Goal: Task Accomplishment & Management: Use online tool/utility

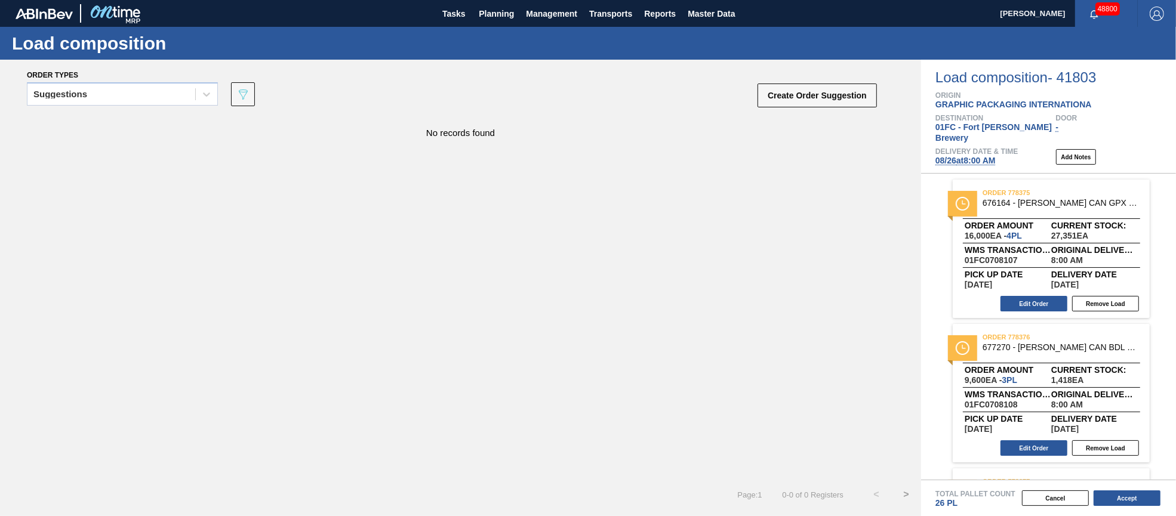
scroll to position [89, 0]
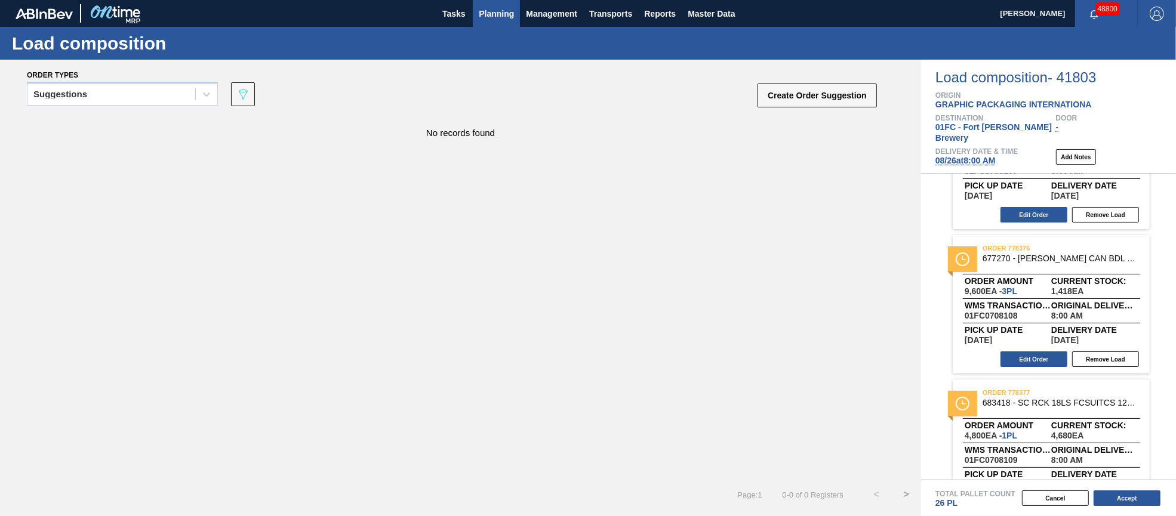
click at [501, 11] on span "Planning" at bounding box center [496, 14] width 35 height 14
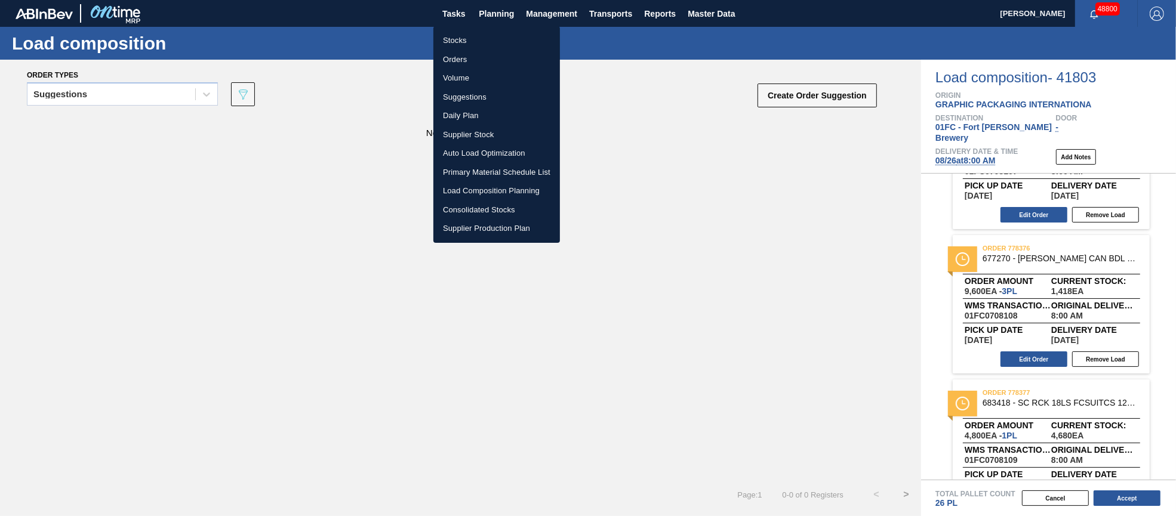
click at [470, 41] on li "Stocks" at bounding box center [496, 40] width 127 height 19
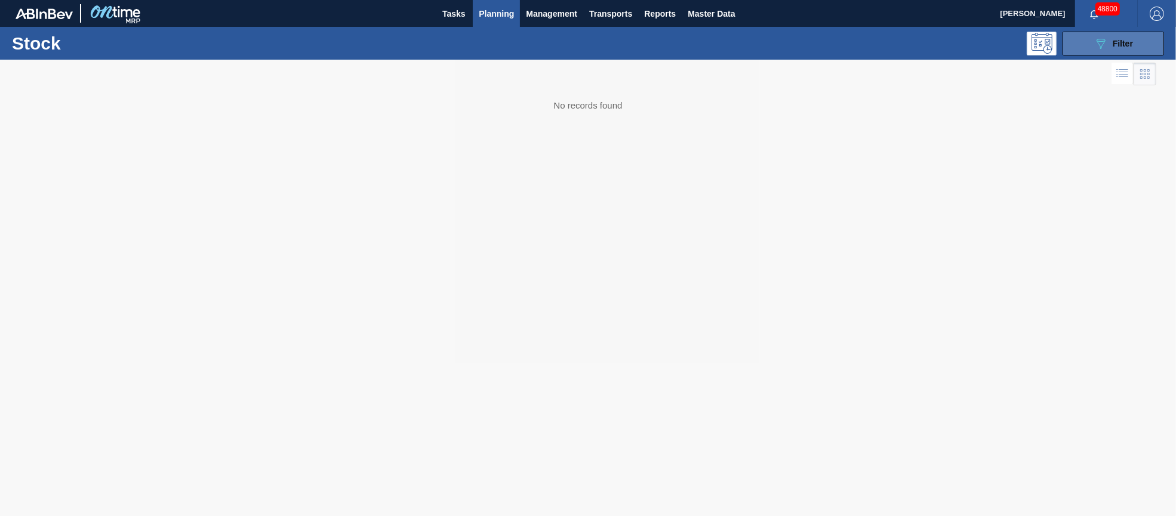
click at [1121, 46] on span "Filter" at bounding box center [1123, 44] width 20 height 10
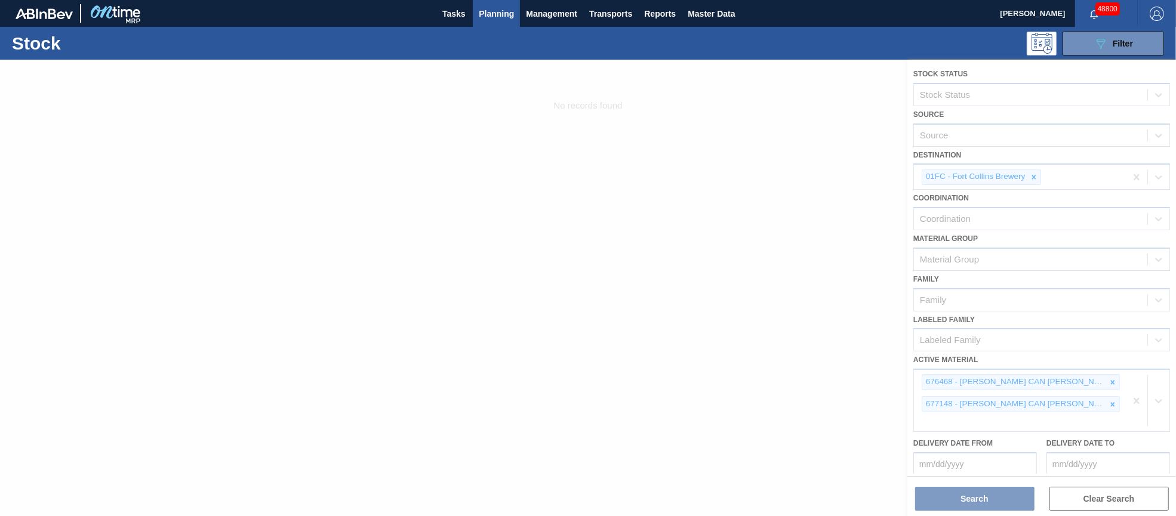
click at [1135, 393] on div at bounding box center [588, 288] width 1176 height 457
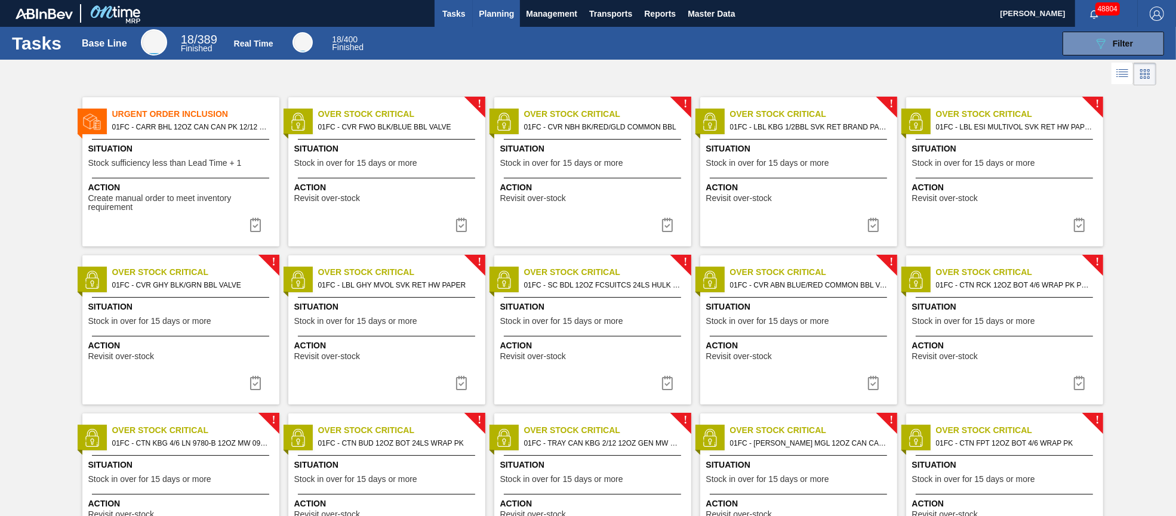
click at [485, 19] on span "Planning" at bounding box center [496, 14] width 35 height 14
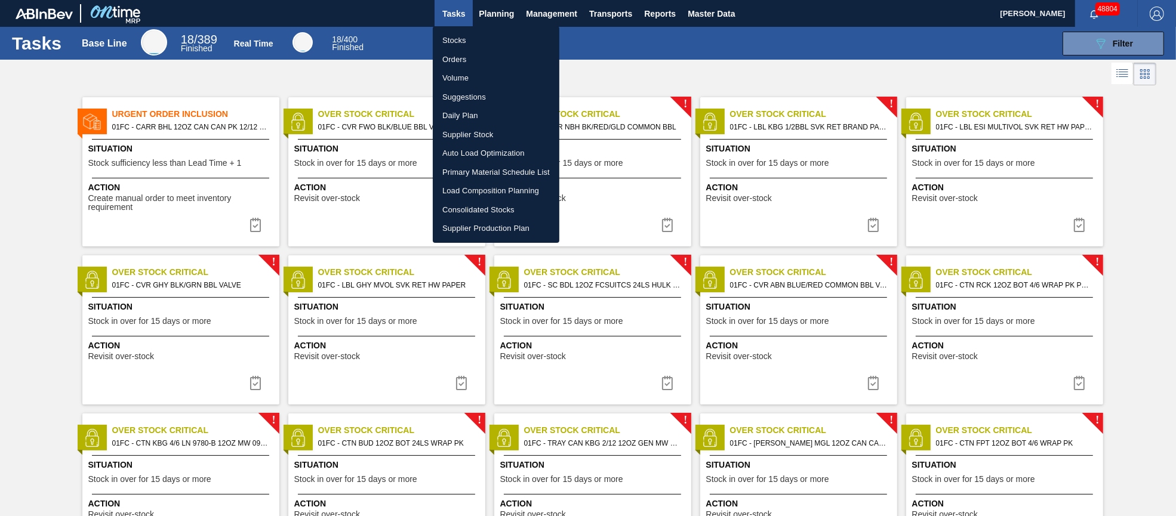
click at [463, 56] on li "Orders" at bounding box center [496, 59] width 127 height 19
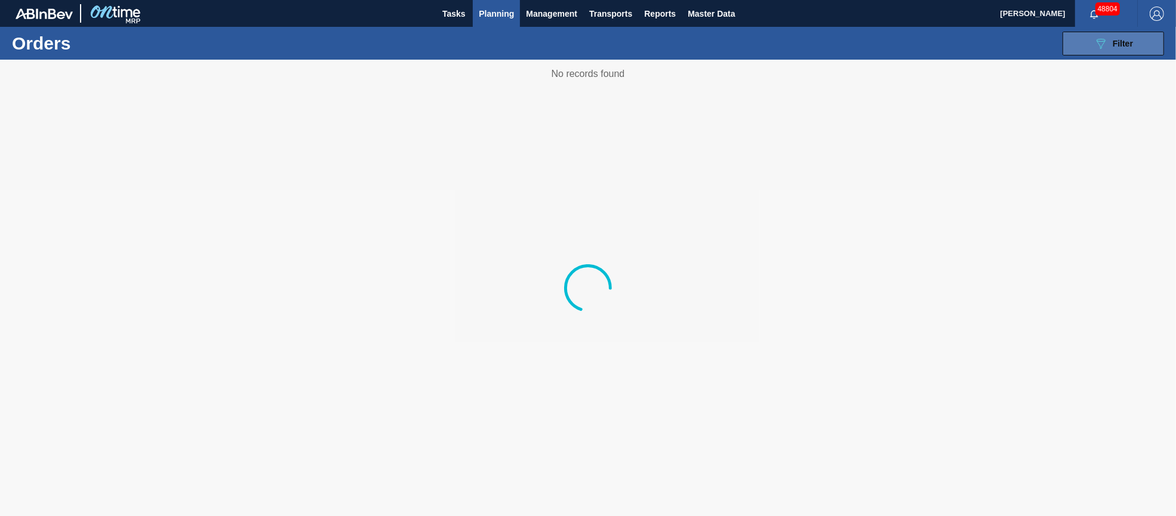
click at [1118, 44] on span "Filter" at bounding box center [1123, 44] width 20 height 10
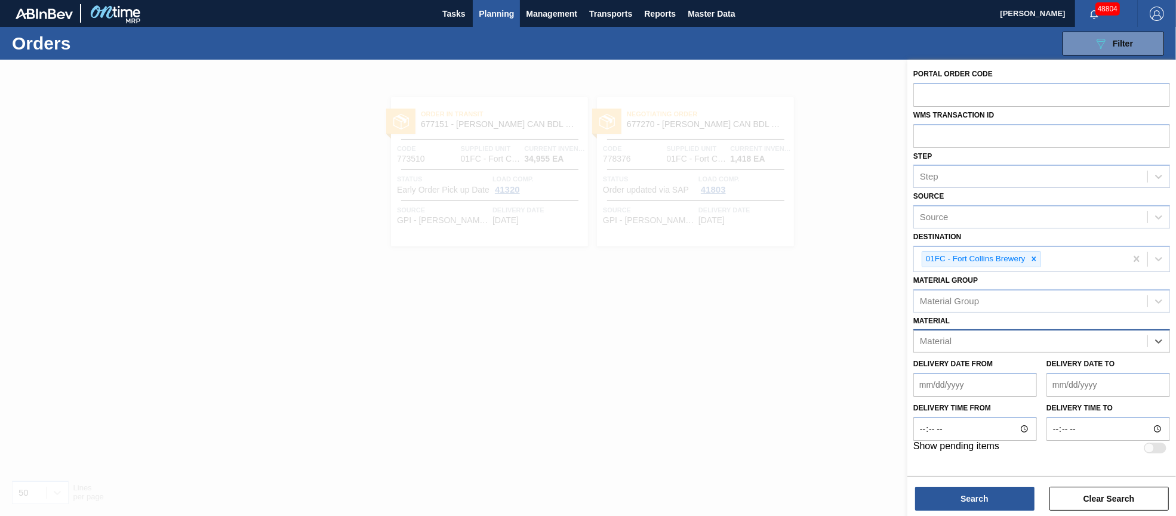
click at [1040, 343] on div "Material" at bounding box center [1030, 341] width 233 height 17
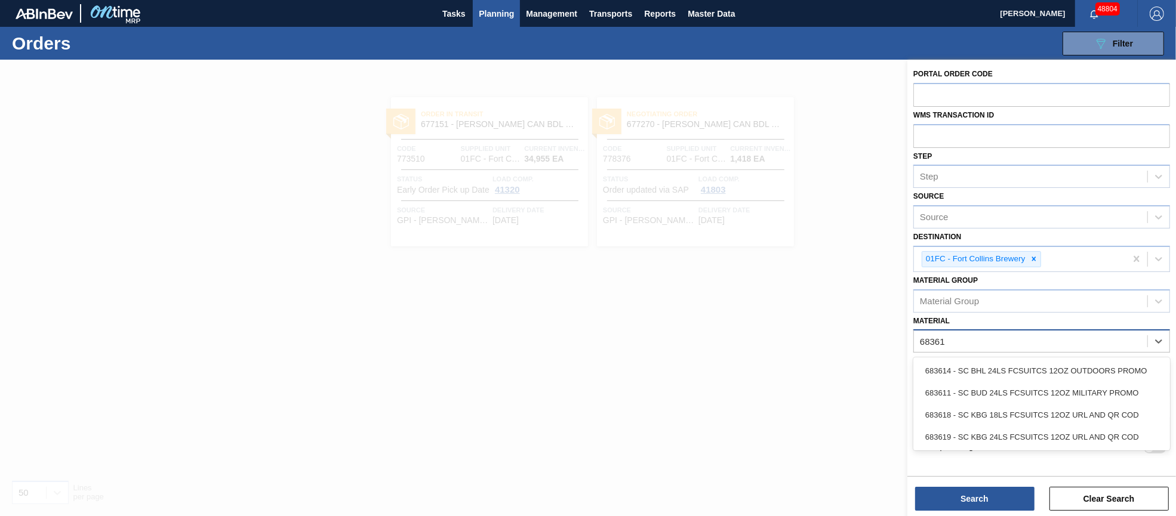
type input "683619"
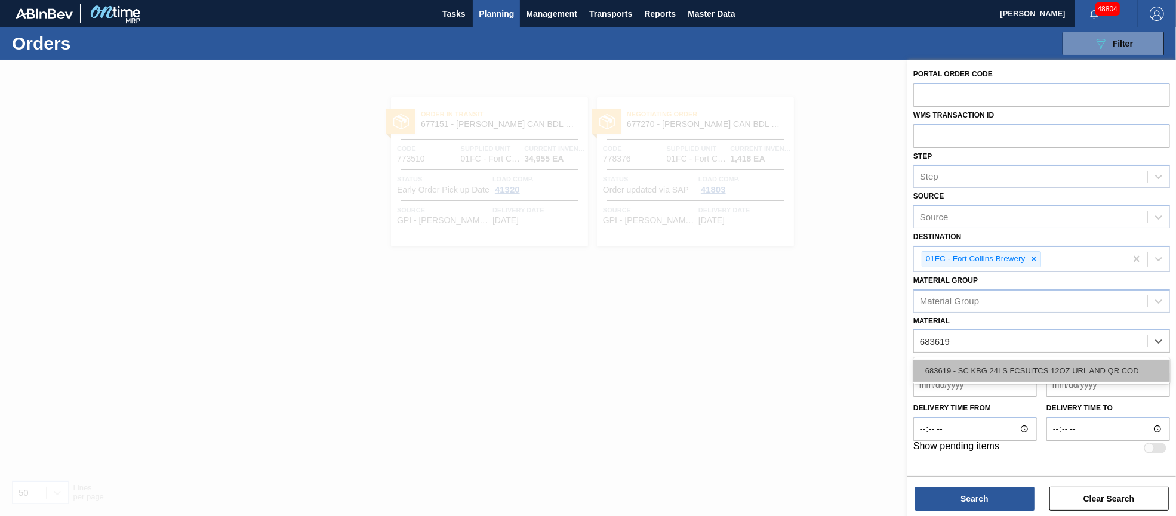
click at [1045, 370] on div "683619 - SC KBG 24LS FCSUITCS 12OZ URL AND QR COD" at bounding box center [1041, 371] width 257 height 22
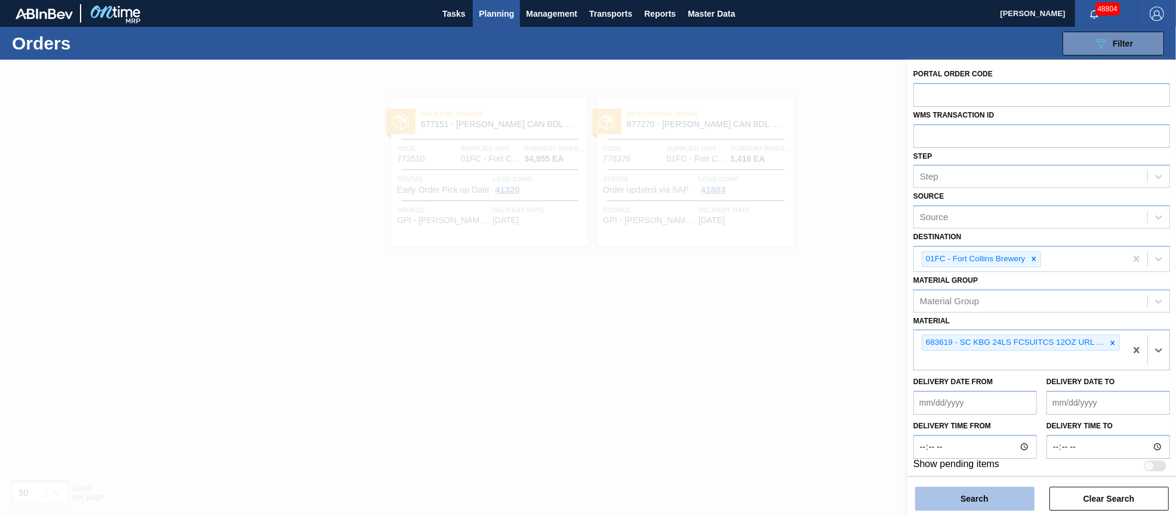
click at [980, 507] on button "Search" at bounding box center [974, 499] width 119 height 24
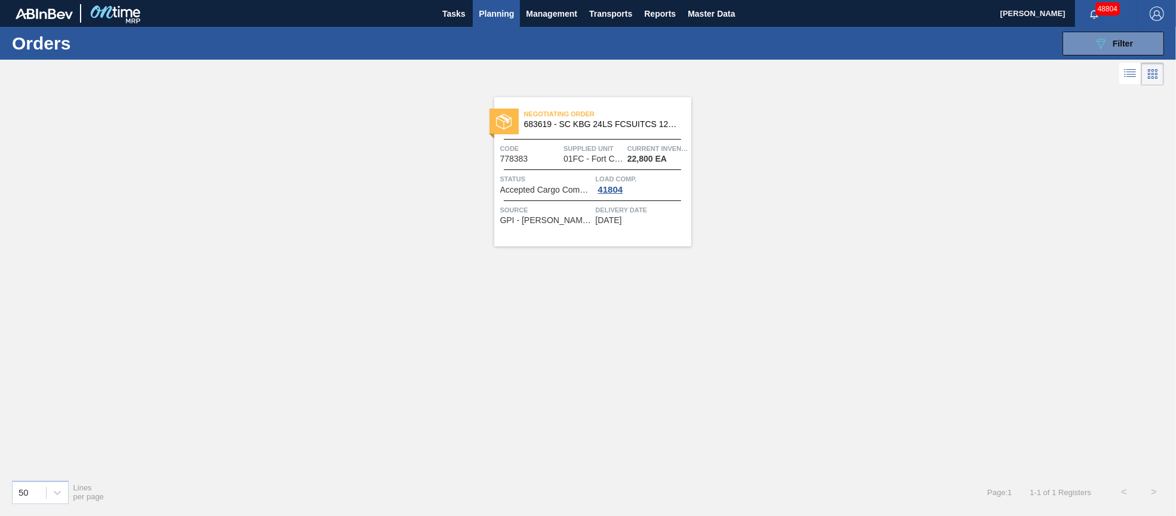
click at [584, 170] on div at bounding box center [592, 170] width 177 height 1
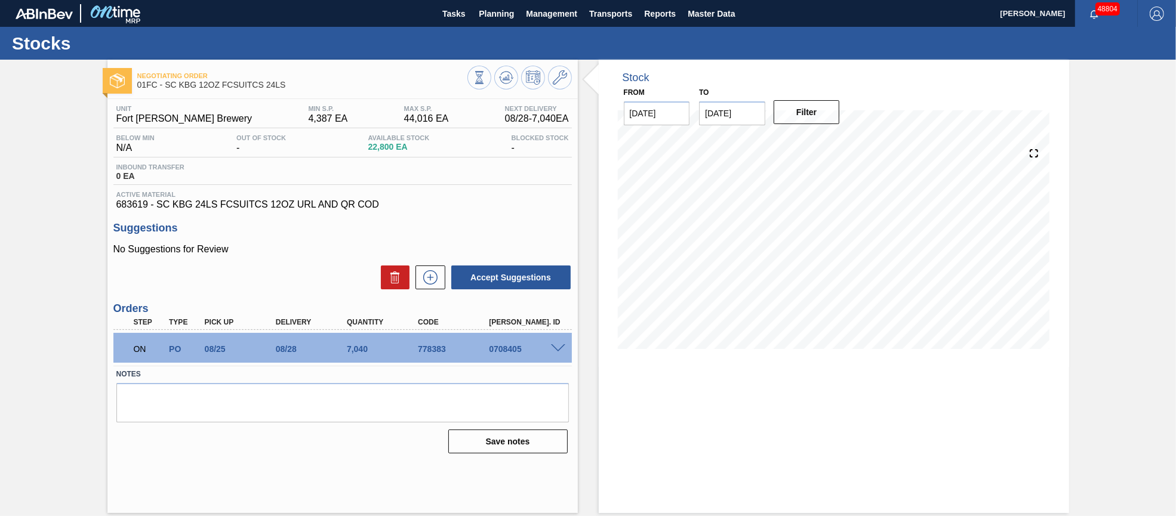
click at [759, 110] on input "[DATE]" at bounding box center [732, 113] width 66 height 24
click at [813, 178] on div "5" at bounding box center [810, 180] width 16 height 16
type input "[DATE]"
click at [811, 119] on button "Filter" at bounding box center [807, 112] width 66 height 24
click at [503, 13] on span "Planning" at bounding box center [496, 14] width 35 height 14
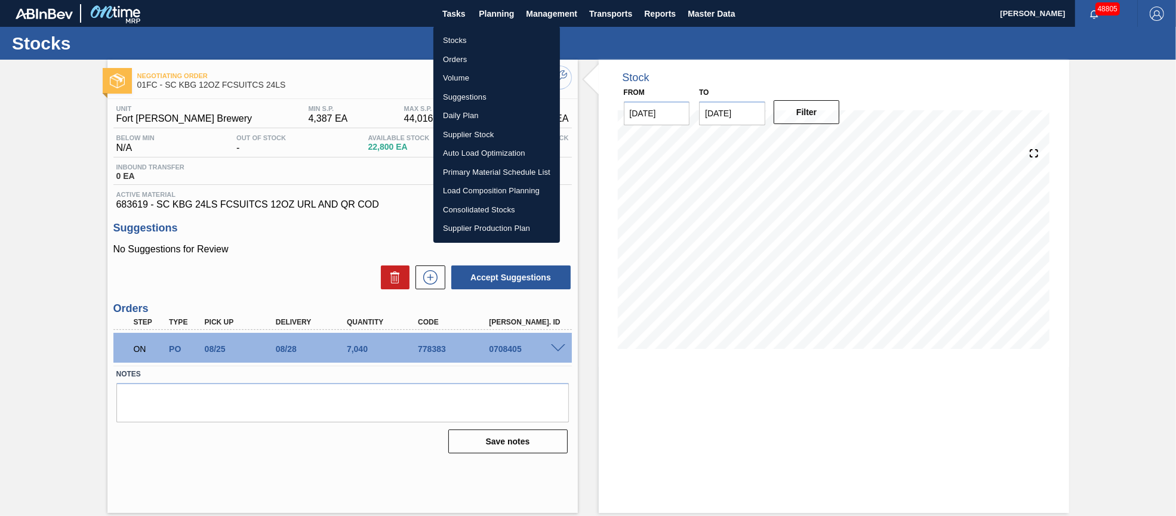
click at [295, 461] on div at bounding box center [588, 258] width 1176 height 516
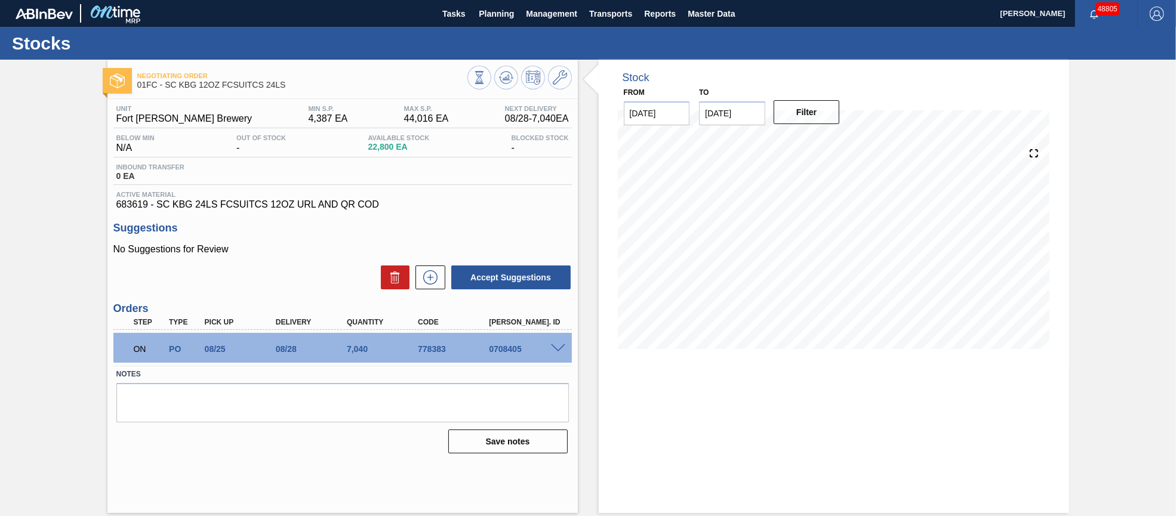
click at [555, 349] on span at bounding box center [558, 348] width 14 height 9
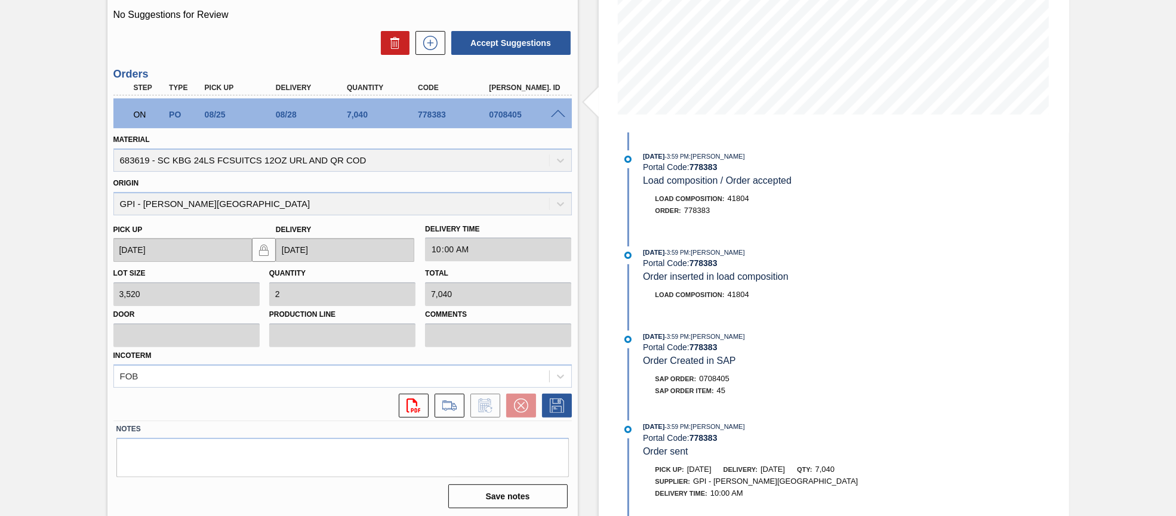
scroll to position [236, 0]
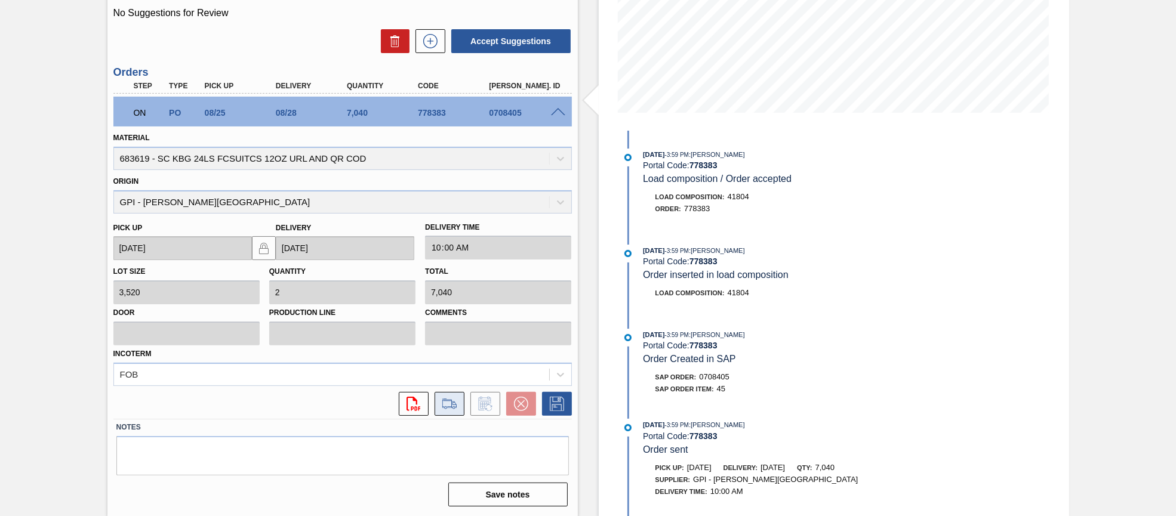
click at [454, 409] on icon at bounding box center [449, 404] width 19 height 14
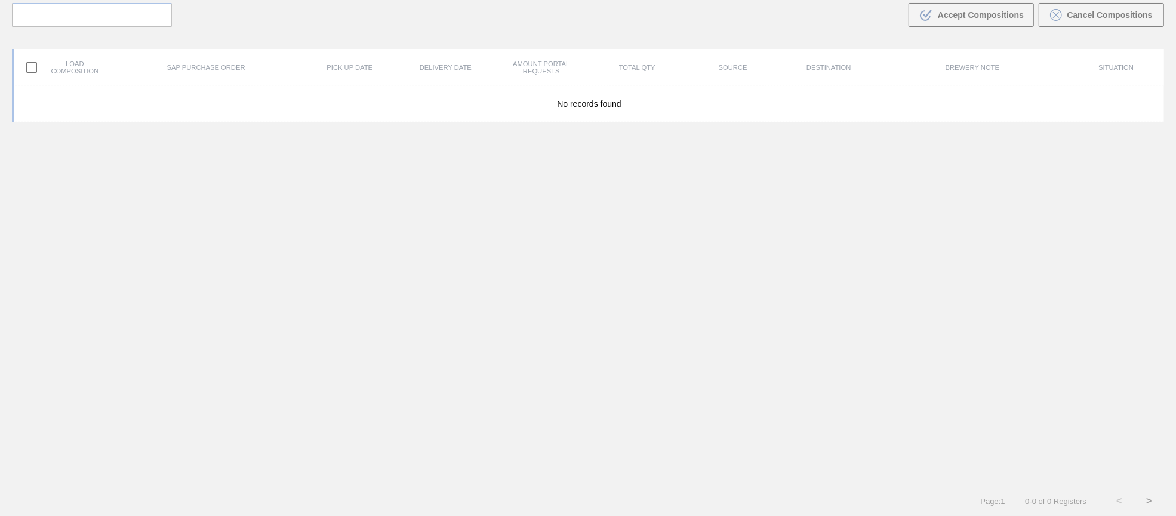
scroll to position [85, 0]
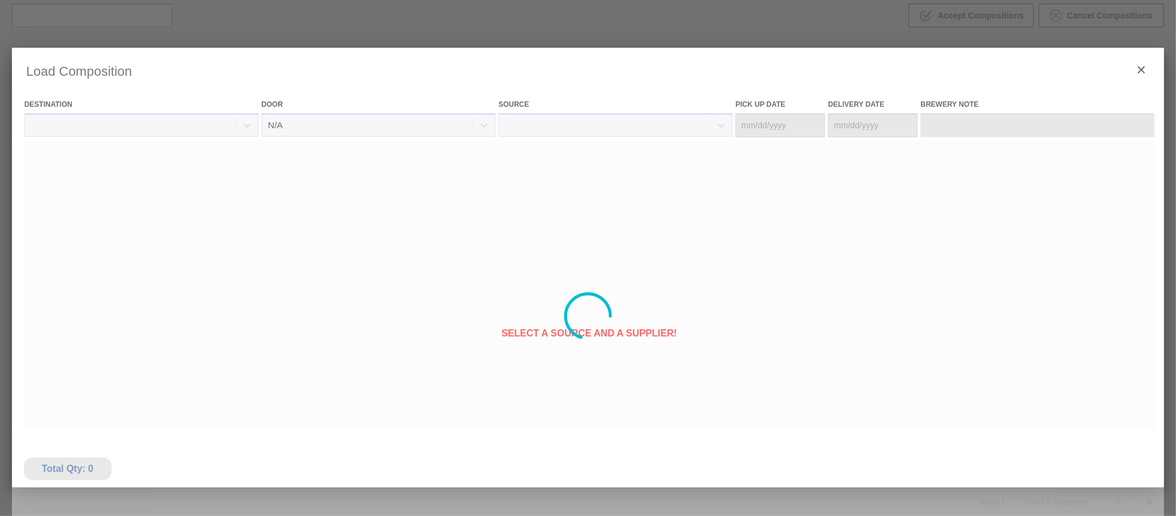
type Date "[DATE]"
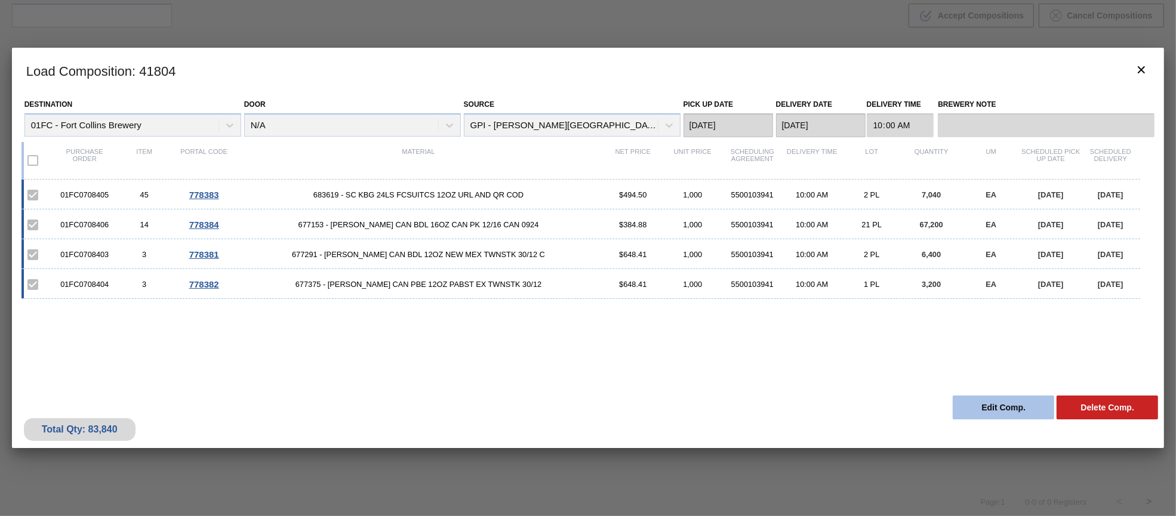
click at [990, 412] on button "Edit Comp." at bounding box center [1003, 408] width 101 height 24
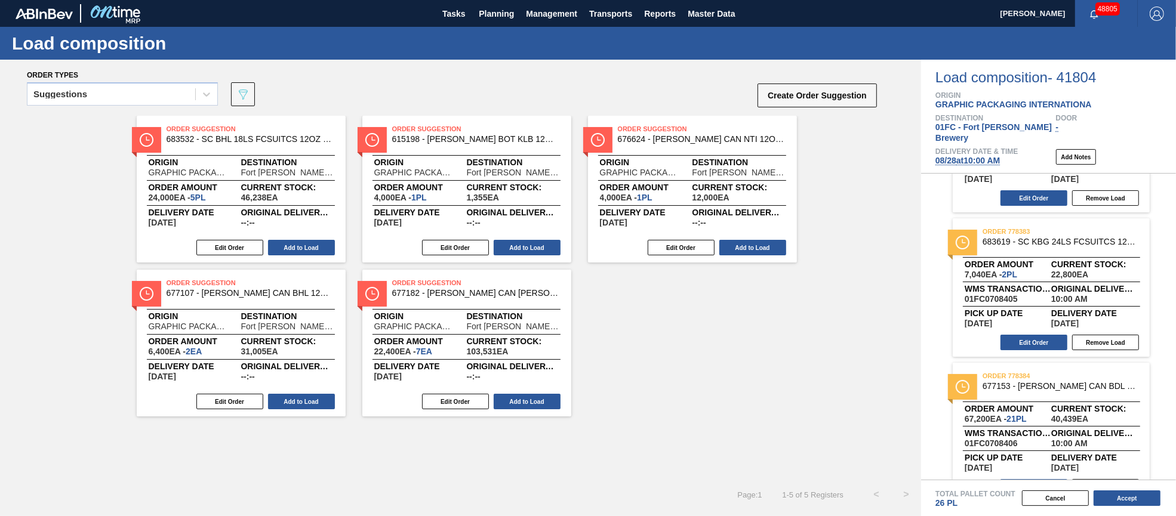
scroll to position [267, 0]
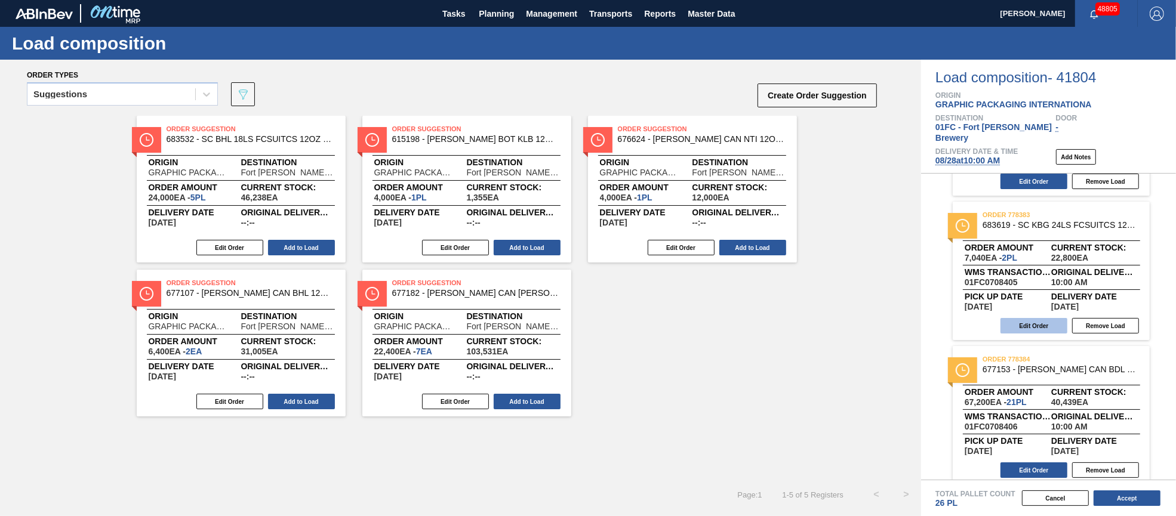
click at [1049, 318] on button "Edit Order" at bounding box center [1034, 326] width 67 height 16
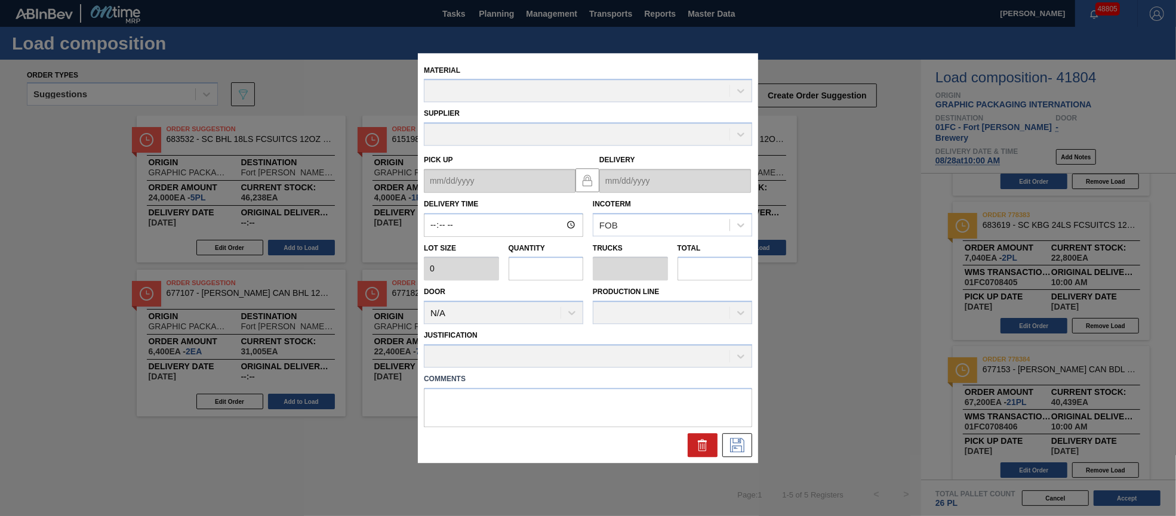
type input "10:00:00"
type input "3,520"
type input "2"
type input "0.077"
type input "7,040"
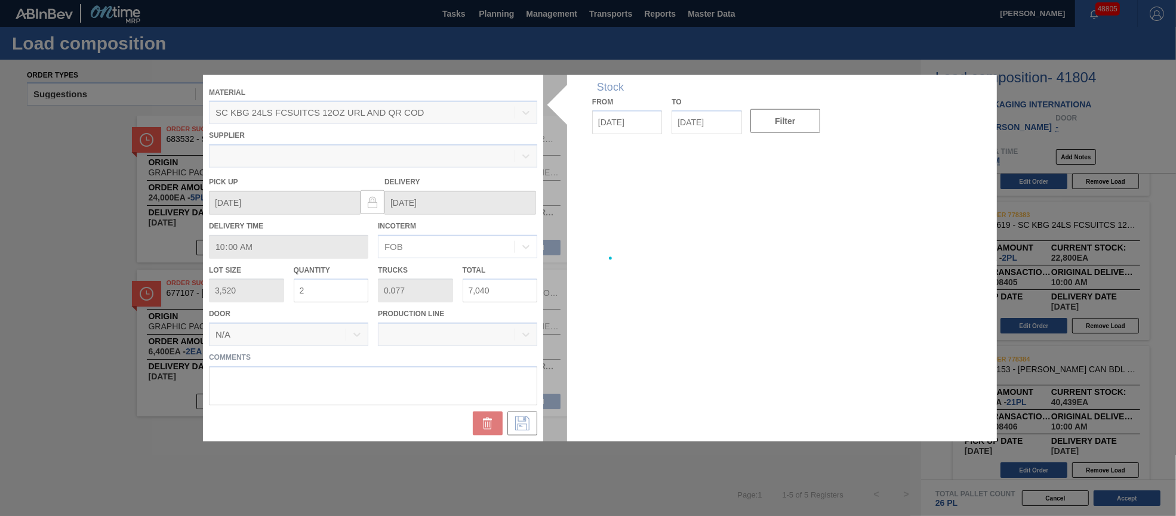
type up "[DATE]"
type input "[DATE]"
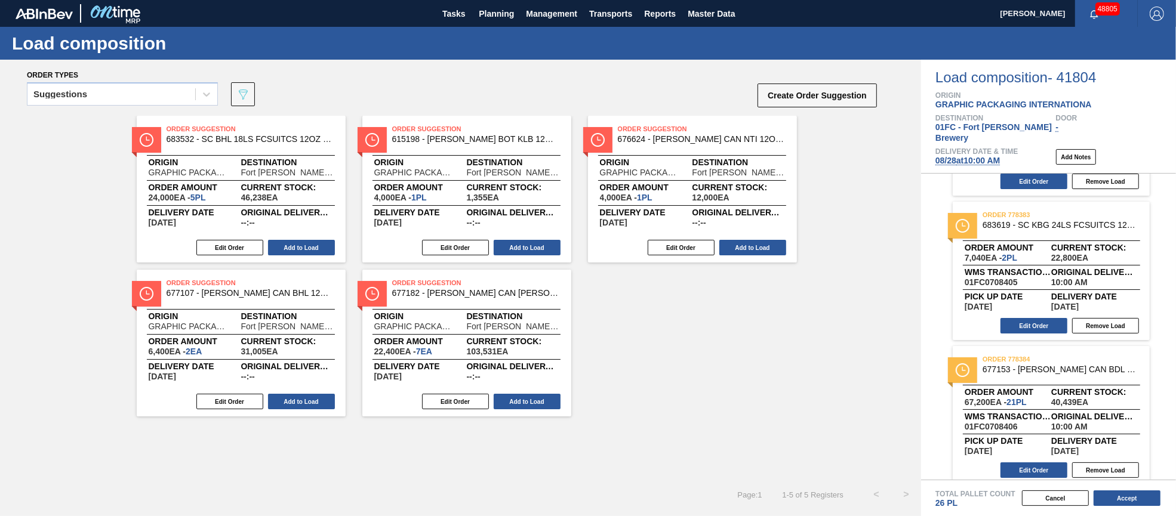
click at [1035, 244] on span "Order amount" at bounding box center [1008, 247] width 87 height 7
click at [1023, 318] on button "Edit Order" at bounding box center [1034, 326] width 67 height 16
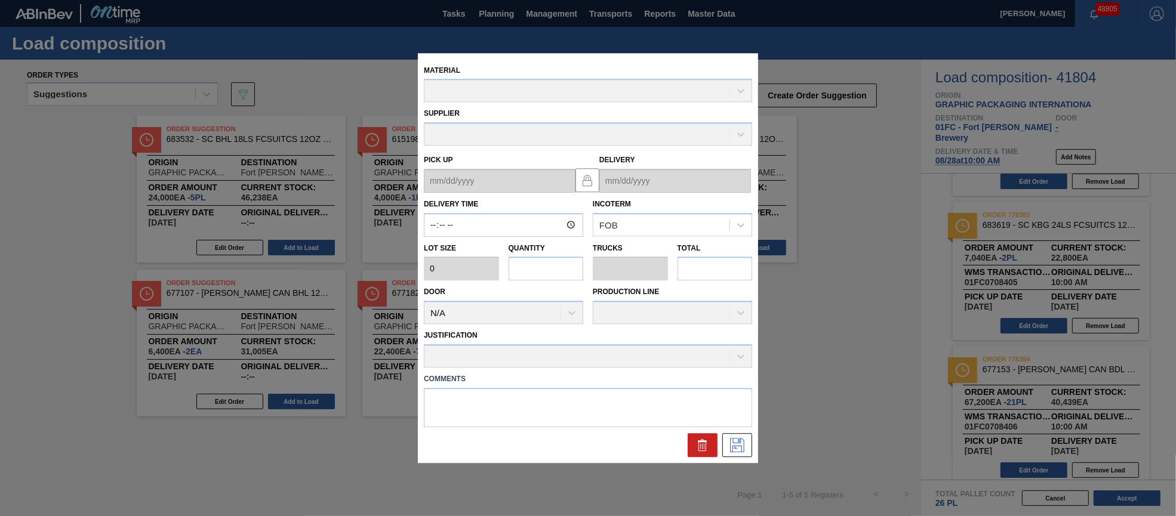
type input "10:00:00"
type input "3,520"
type input "2"
type input "0.077"
type input "7,040"
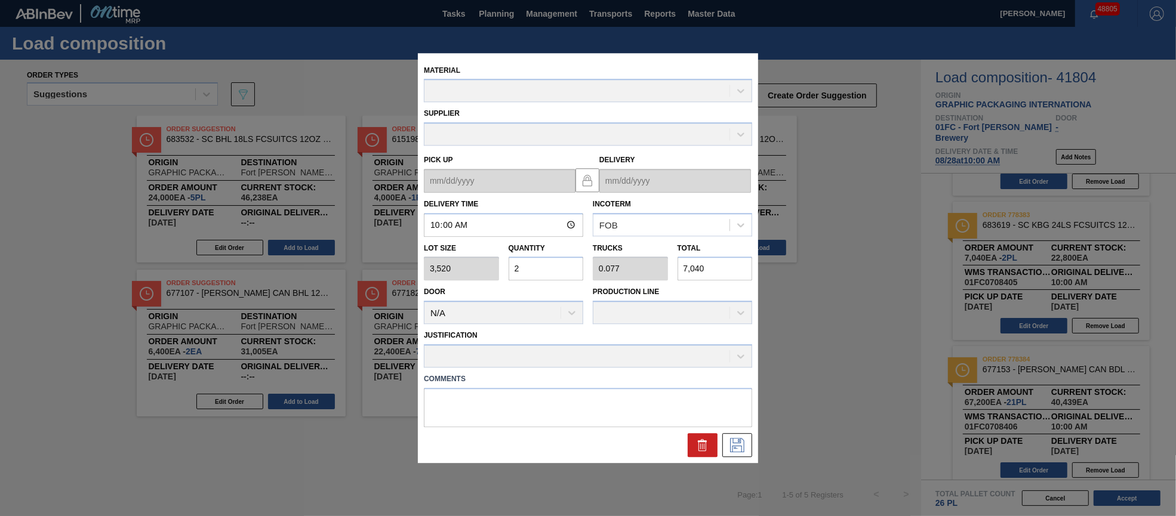
type up "[DATE]"
type input "[DATE]"
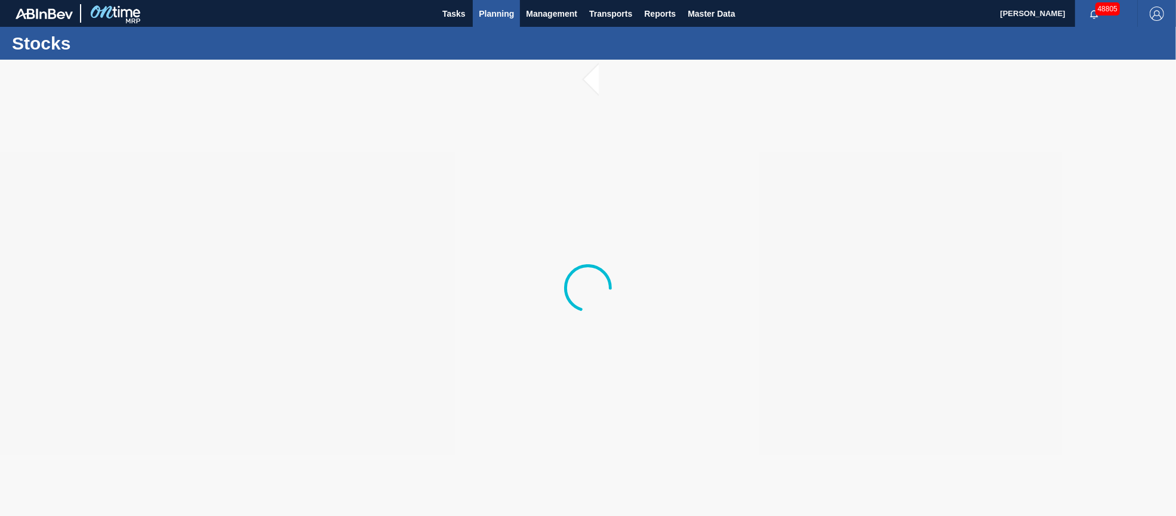
click at [495, 11] on span "Planning" at bounding box center [496, 14] width 35 height 14
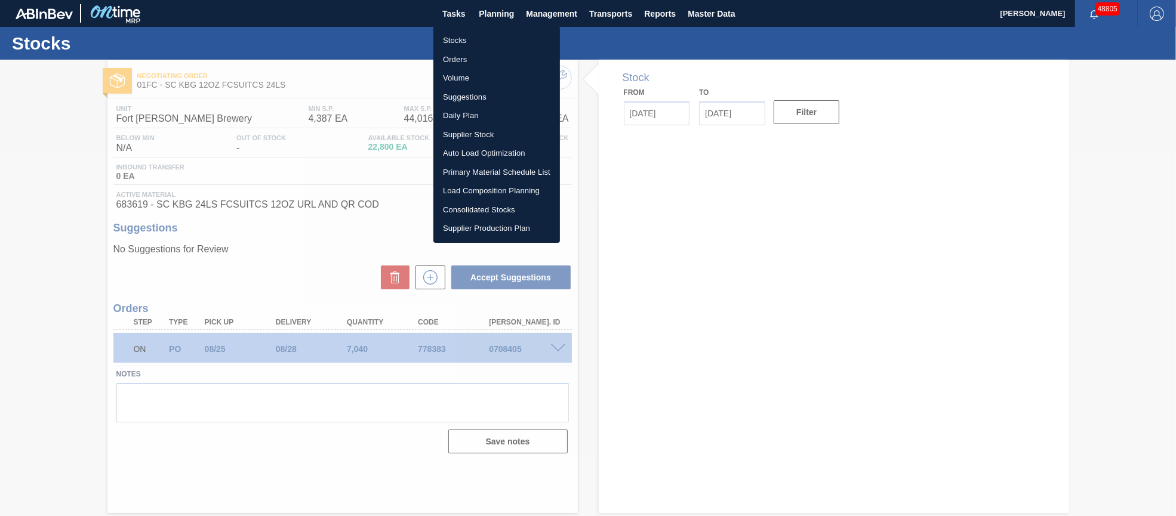
click at [490, 60] on li "Orders" at bounding box center [496, 59] width 127 height 19
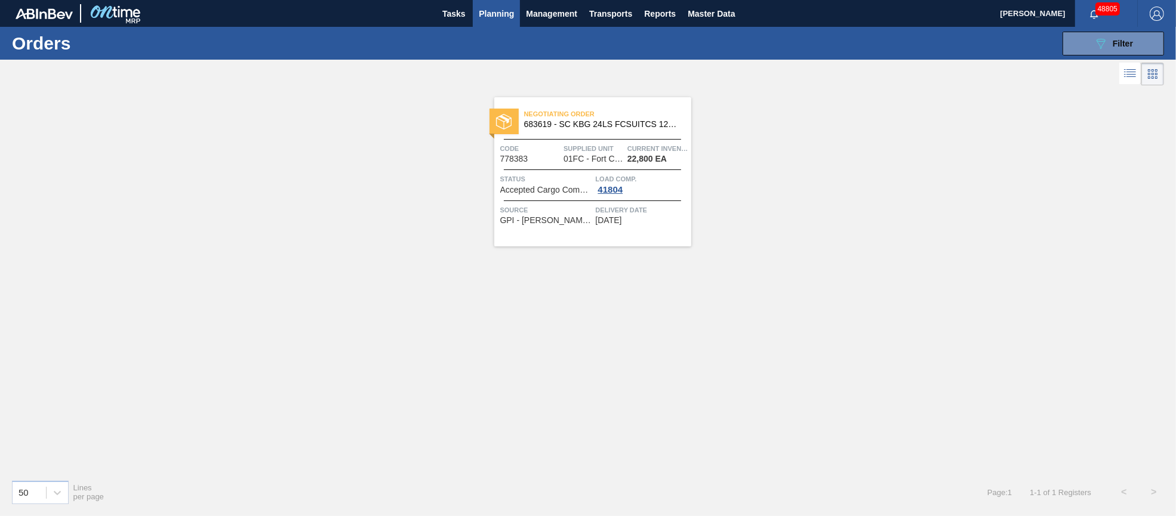
click at [619, 144] on span "Supplied Unit" at bounding box center [594, 149] width 61 height 12
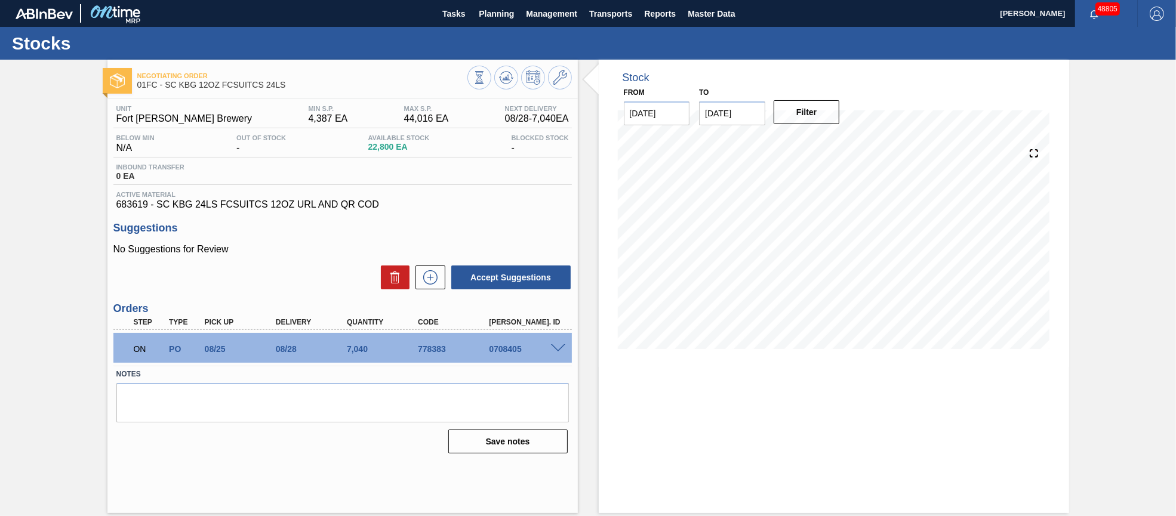
click at [558, 352] on span at bounding box center [558, 348] width 14 height 9
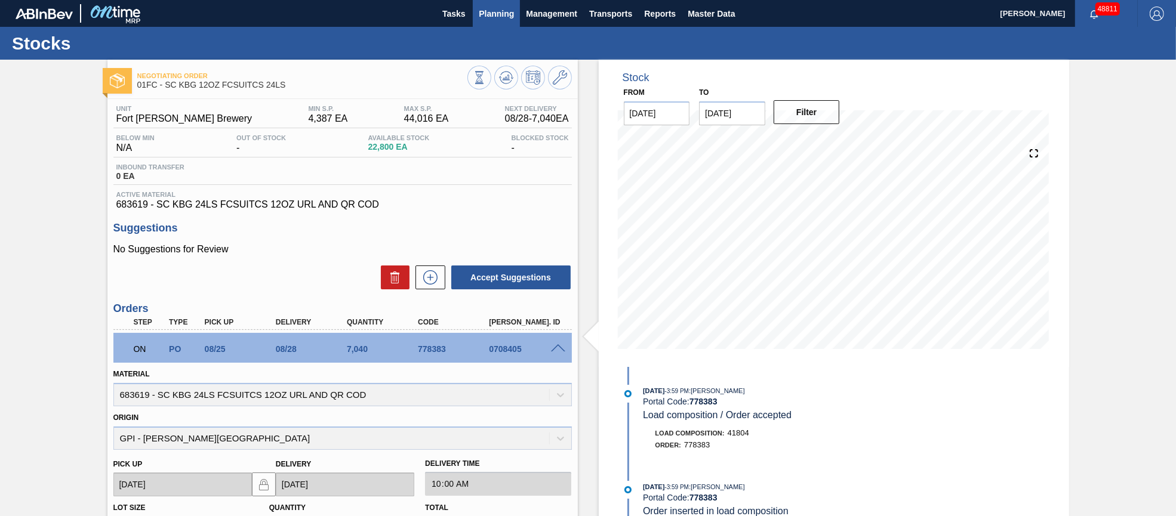
click at [506, 7] on span "Planning" at bounding box center [496, 14] width 35 height 14
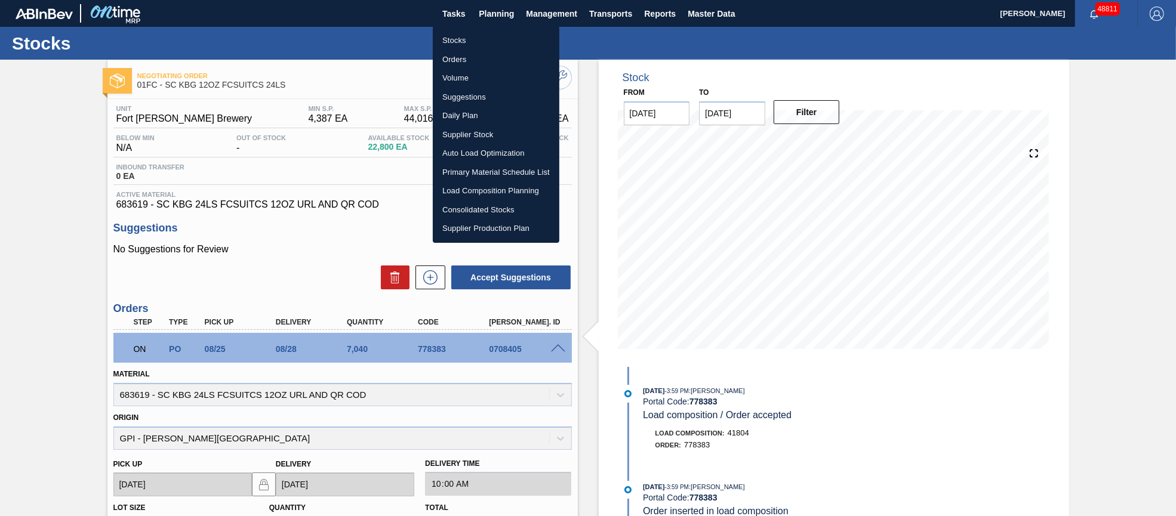
click at [463, 59] on li "Orders" at bounding box center [496, 59] width 127 height 19
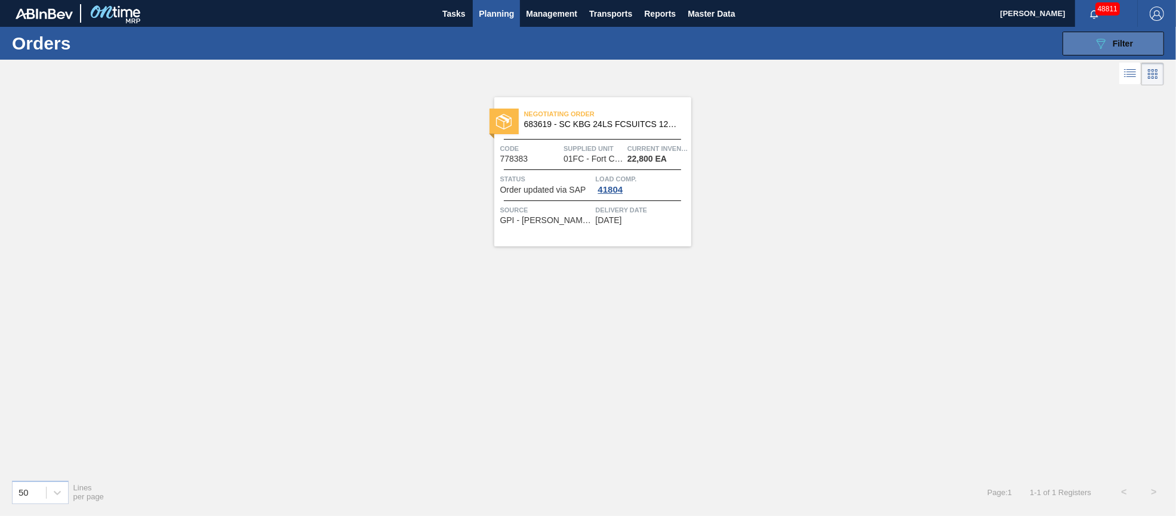
click at [1113, 41] on span "Filter" at bounding box center [1123, 44] width 20 height 10
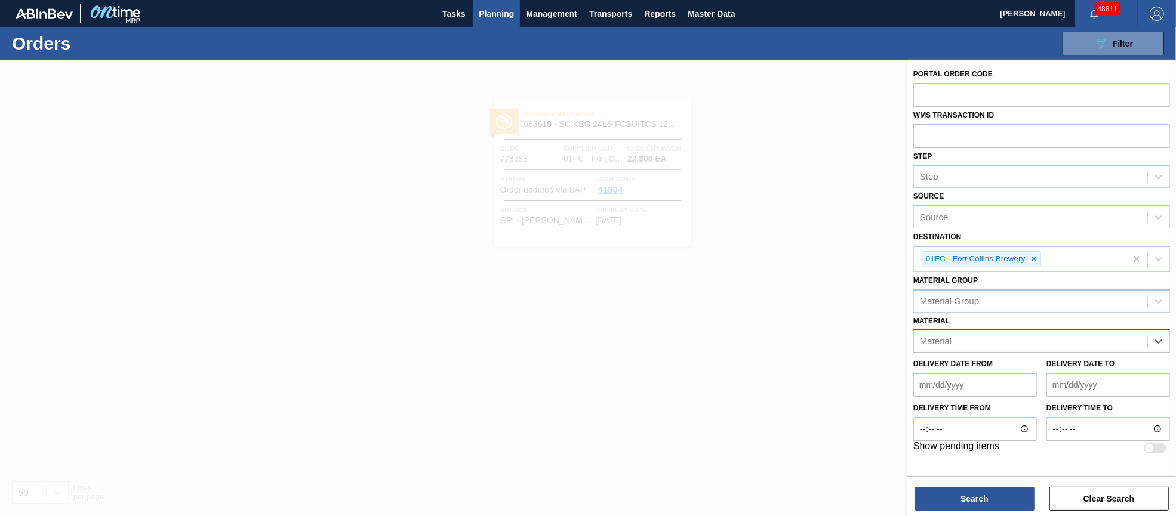
click at [1051, 340] on div "Material" at bounding box center [1030, 341] width 233 height 17
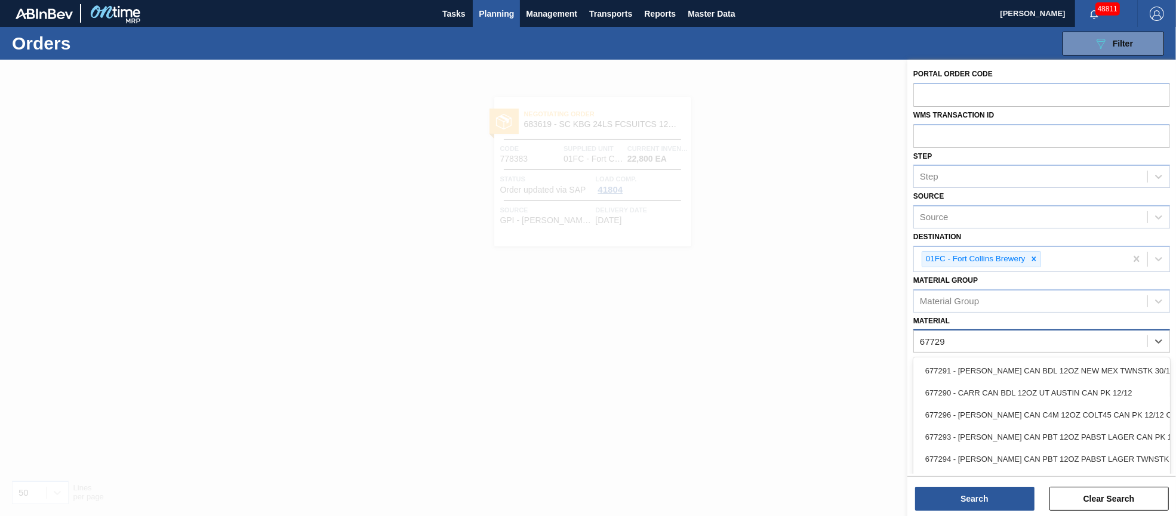
type input "677291"
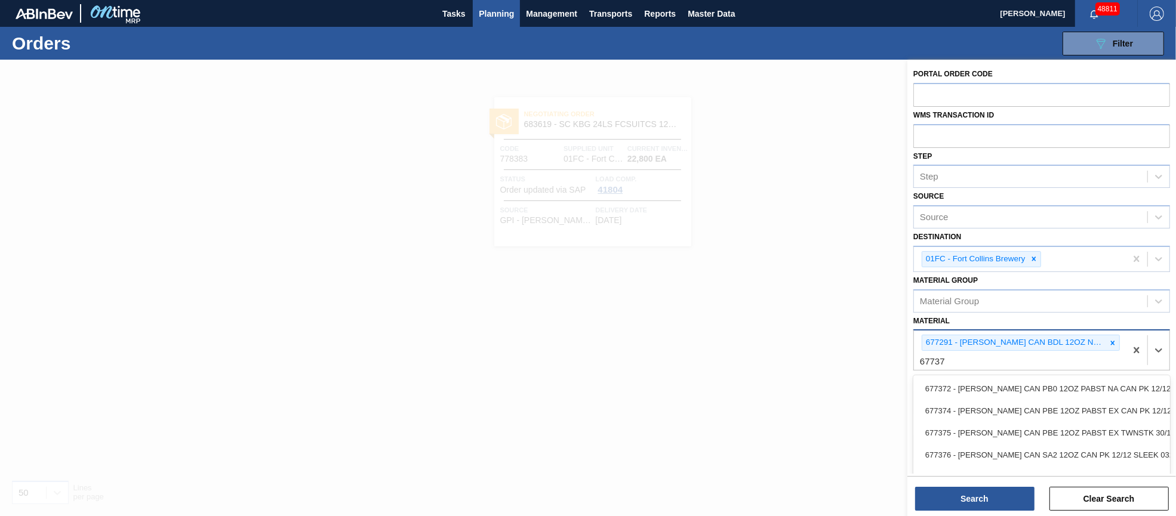
type input "677375"
type input "677153"
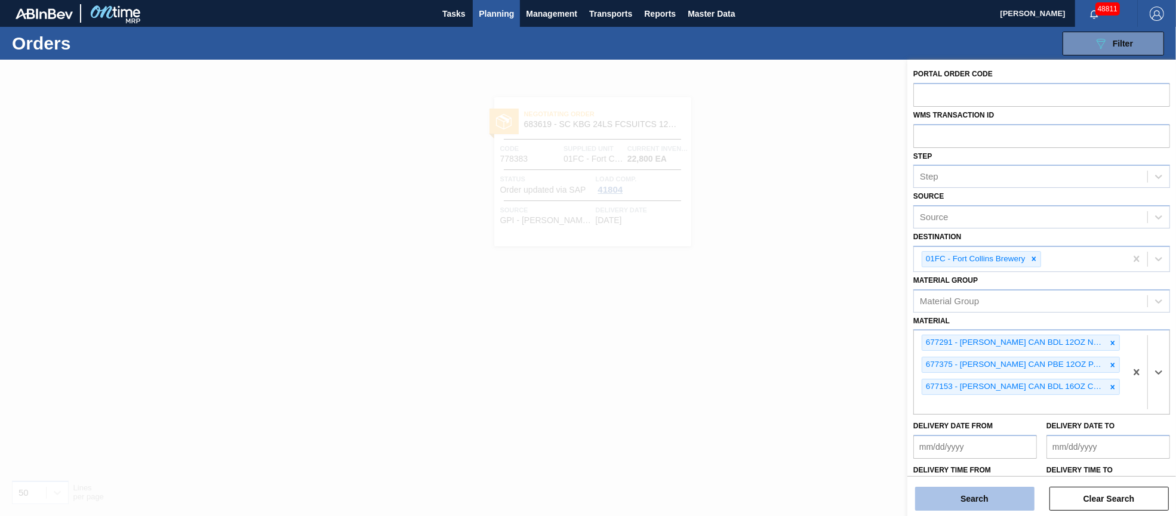
click at [997, 497] on button "Search" at bounding box center [974, 499] width 119 height 24
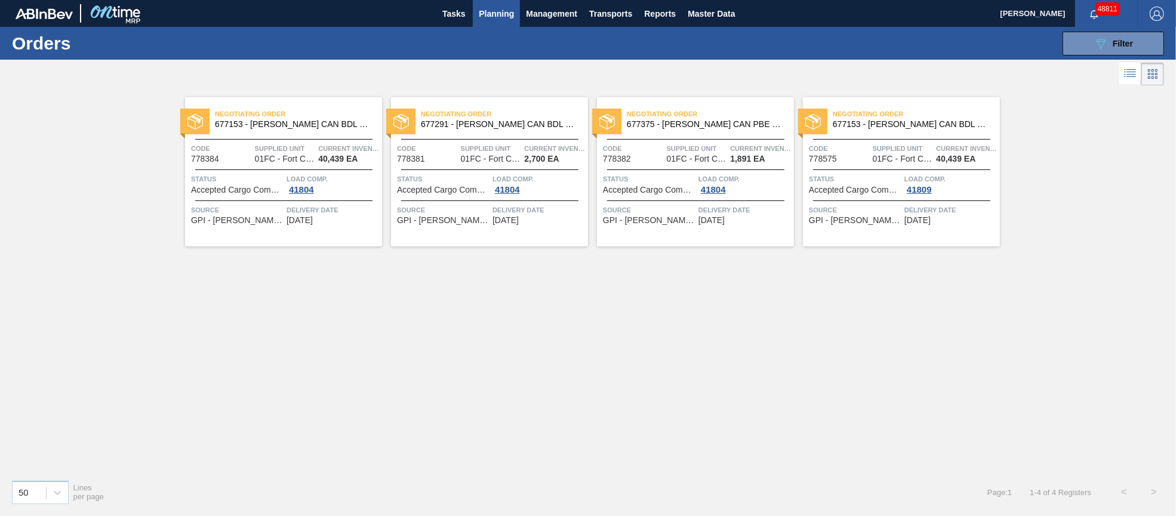
click at [294, 144] on span "Supplied Unit" at bounding box center [285, 149] width 61 height 12
click at [436, 173] on span "Status" at bounding box center [443, 179] width 93 height 12
click at [669, 181] on span "Status" at bounding box center [649, 179] width 93 height 12
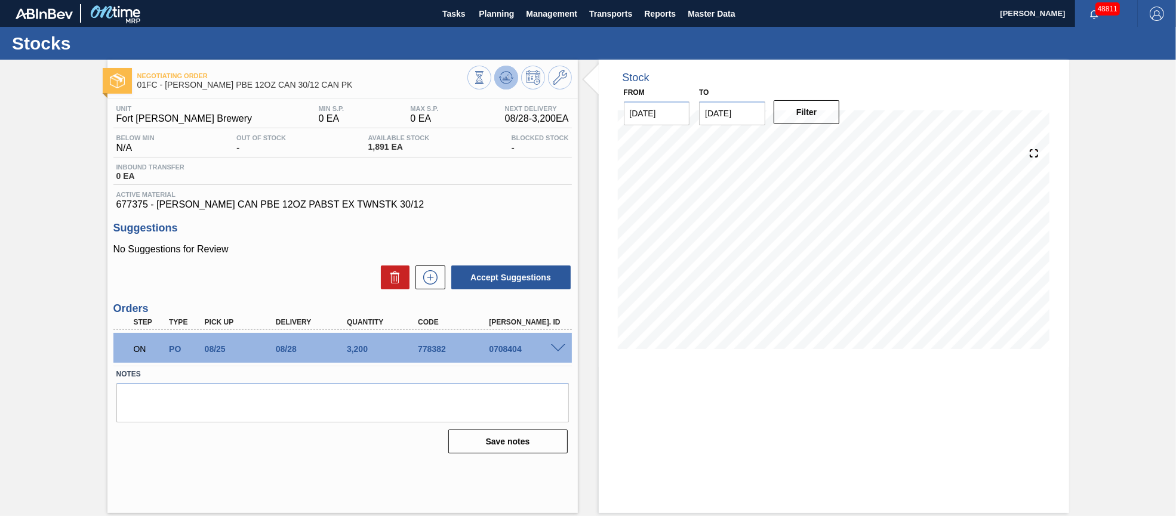
click at [486, 82] on icon at bounding box center [479, 77] width 13 height 13
click at [751, 110] on input "[DATE]" at bounding box center [732, 113] width 66 height 24
click at [830, 179] on div "6" at bounding box center [829, 180] width 16 height 16
type input "[DATE]"
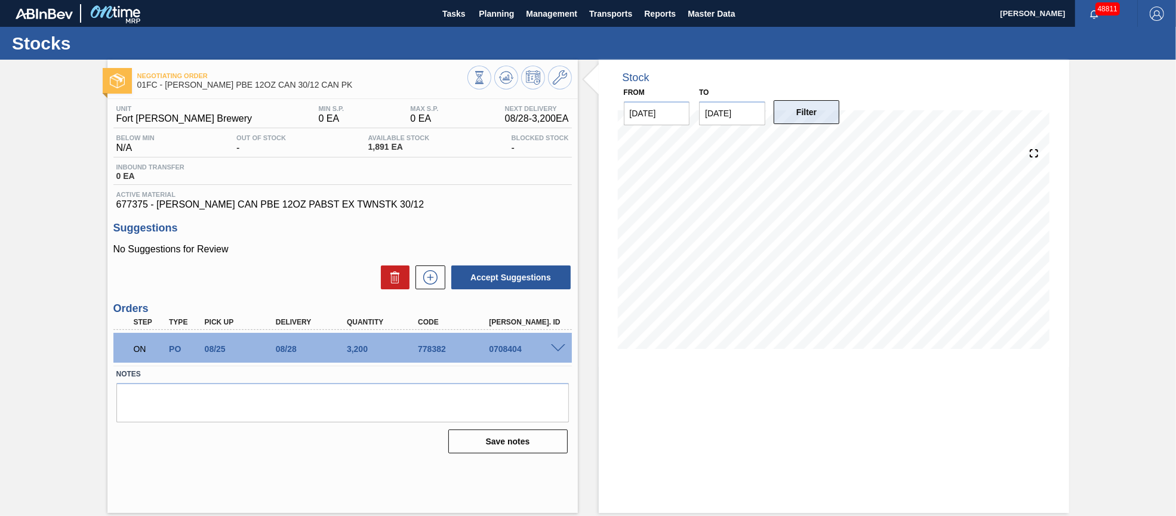
click at [824, 122] on button "Filter" at bounding box center [807, 112] width 66 height 24
click at [555, 346] on span at bounding box center [558, 348] width 14 height 9
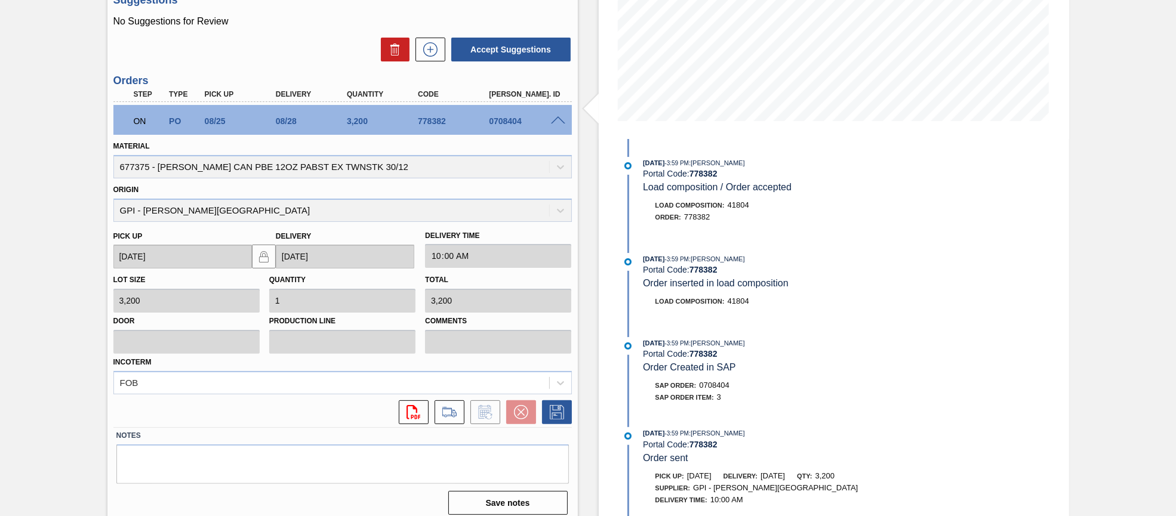
scroll to position [236, 0]
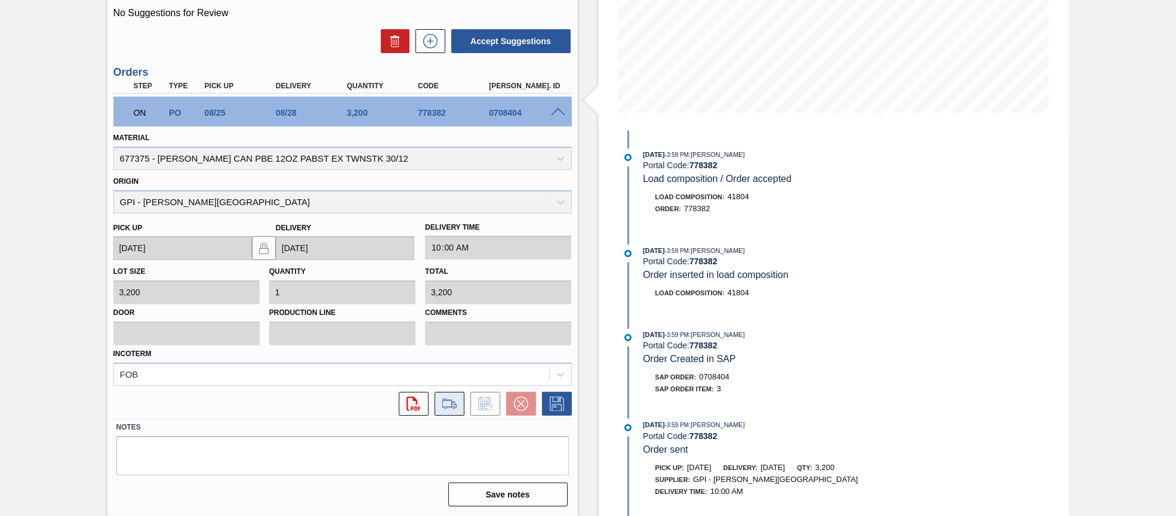
click at [448, 404] on icon at bounding box center [449, 404] width 19 height 14
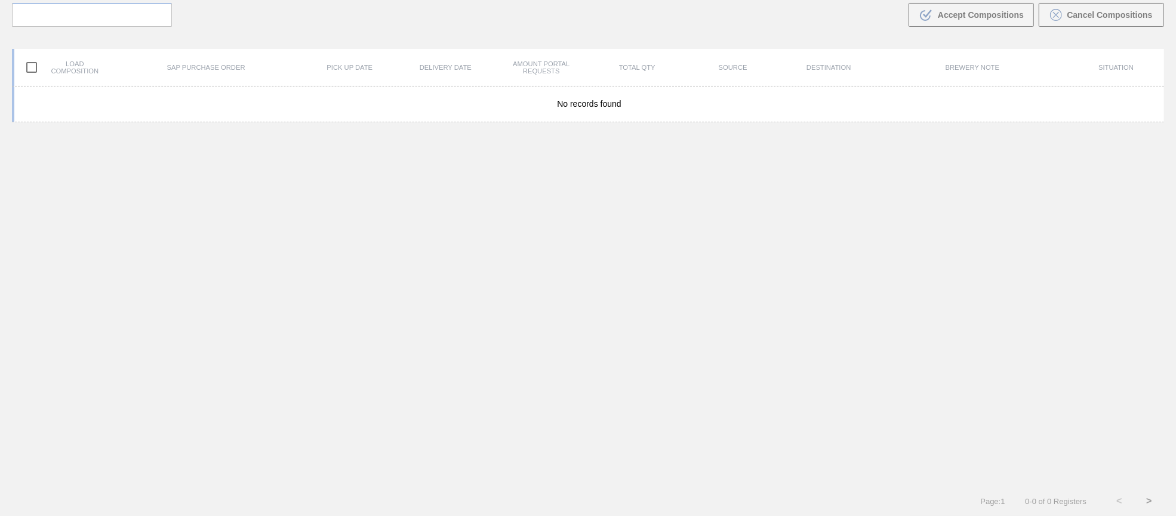
scroll to position [85, 0]
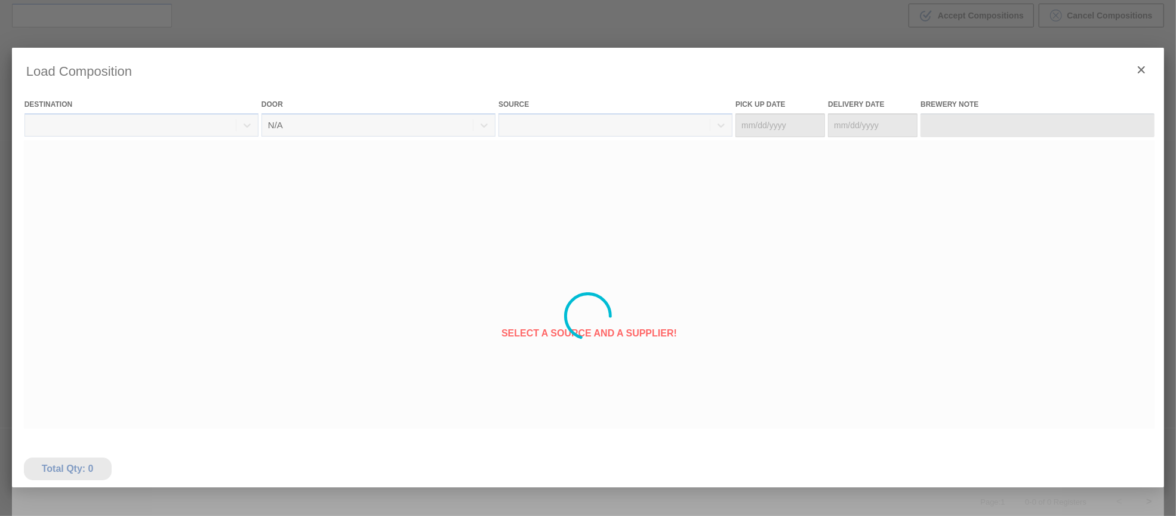
type Date "[DATE]"
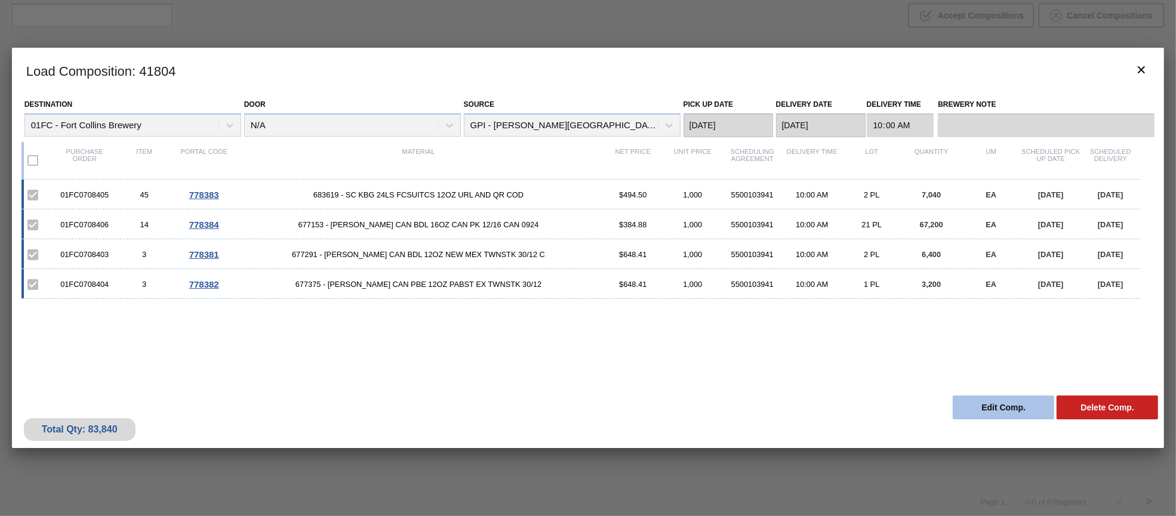
click at [990, 407] on button "Edit Comp." at bounding box center [1003, 408] width 101 height 24
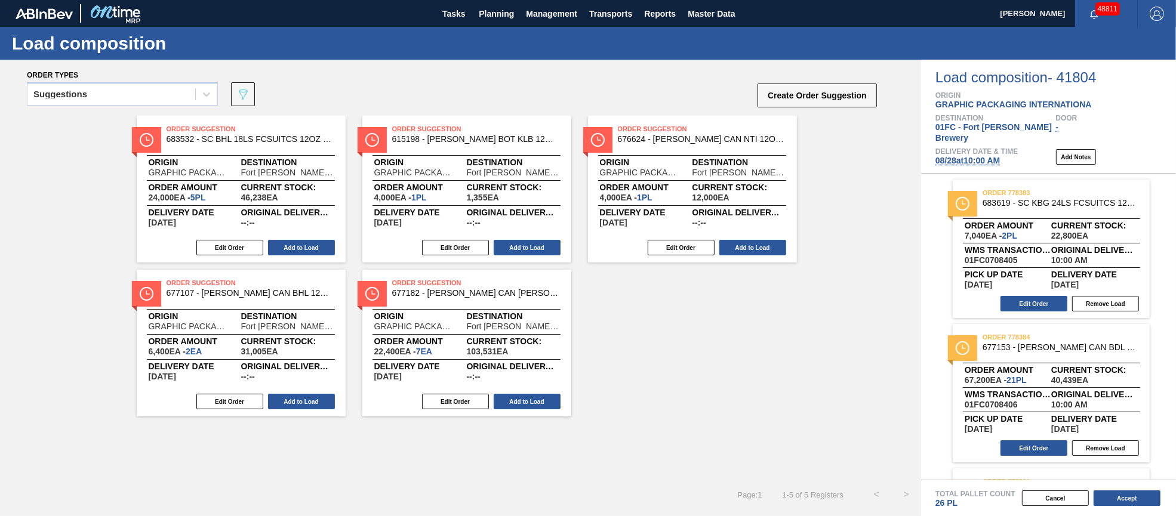
scroll to position [89, 0]
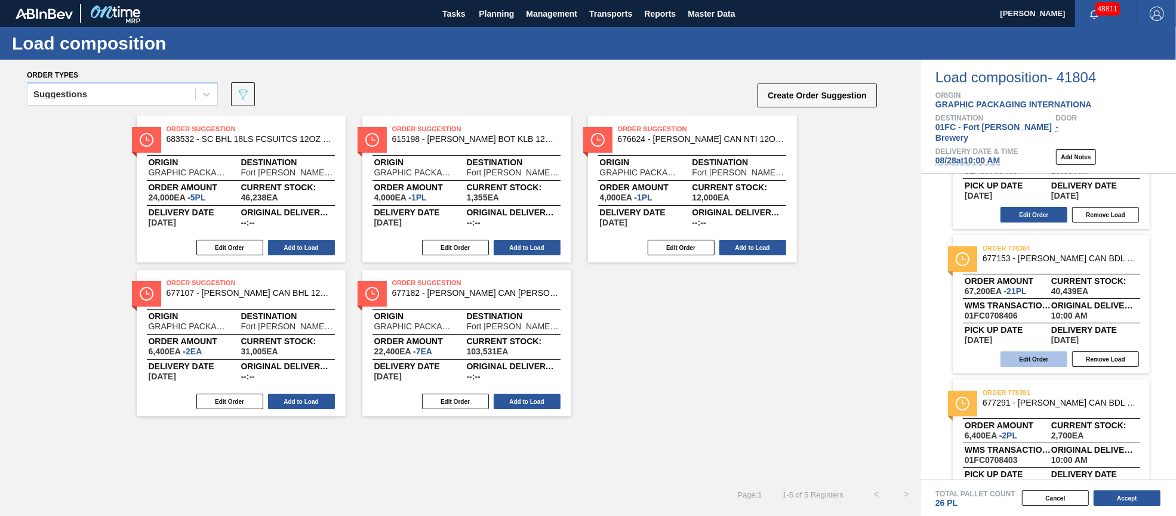
click at [1040, 352] on button "Edit Order" at bounding box center [1034, 360] width 67 height 16
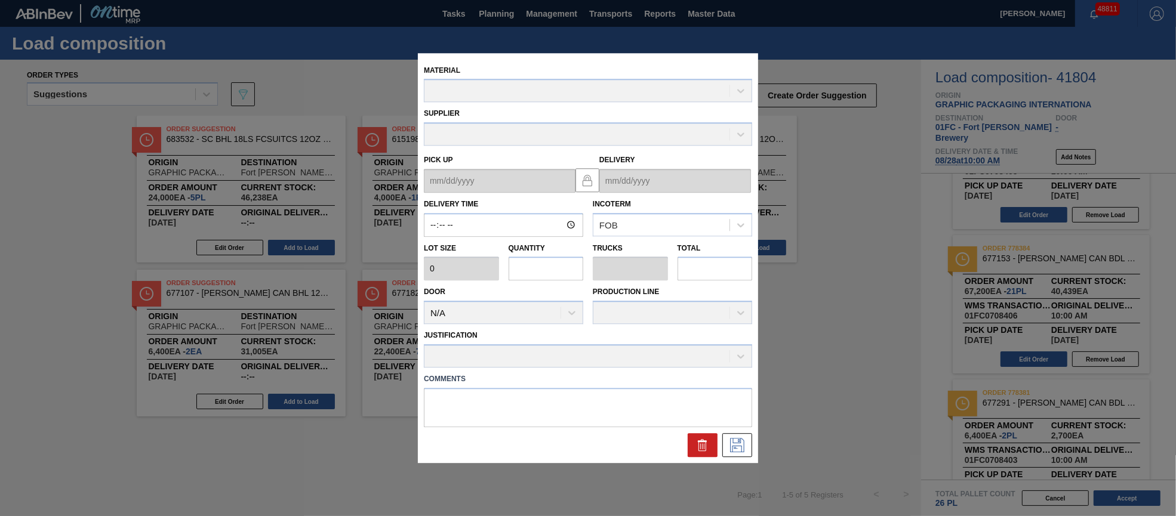
type input "10:00:00"
type input "3,200"
type input "21"
type input "0.808"
type input "67,200"
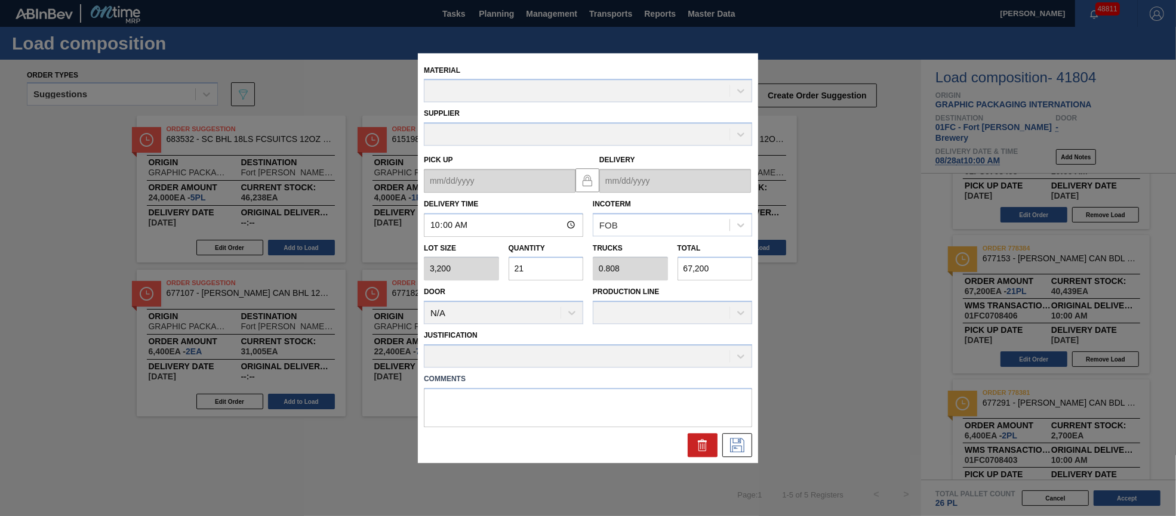
type up "[DATE]"
type input "[DATE]"
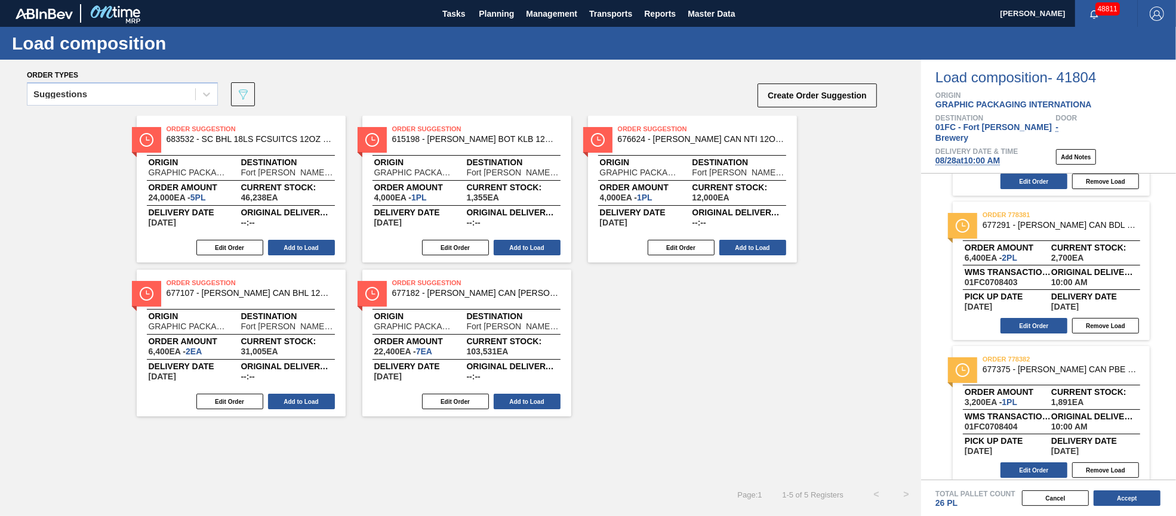
scroll to position [0, 0]
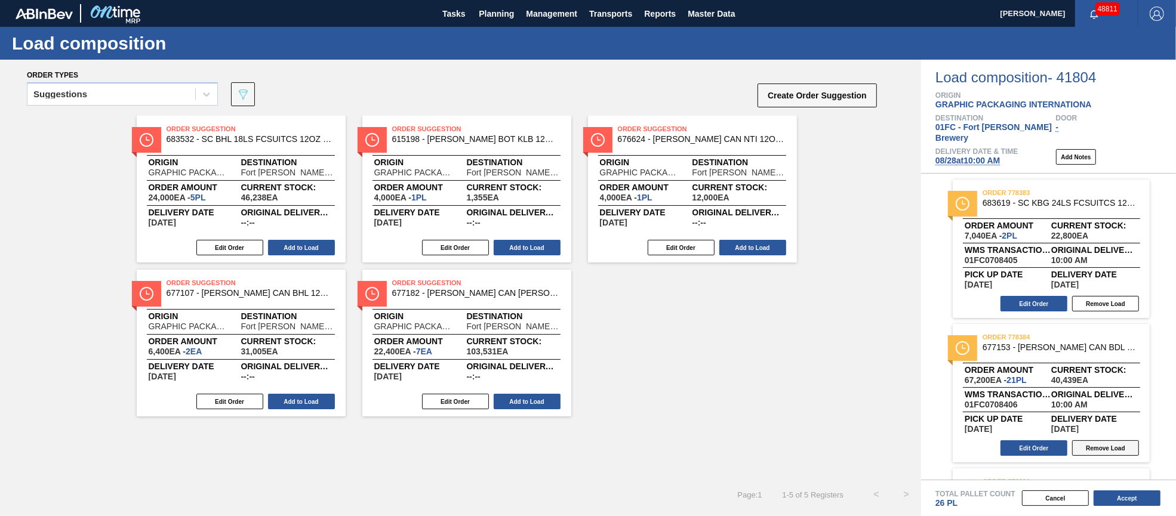
click at [1114, 442] on button "Remove Load" at bounding box center [1105, 449] width 67 height 16
click at [1109, 441] on button "Remove Load" at bounding box center [1105, 449] width 67 height 16
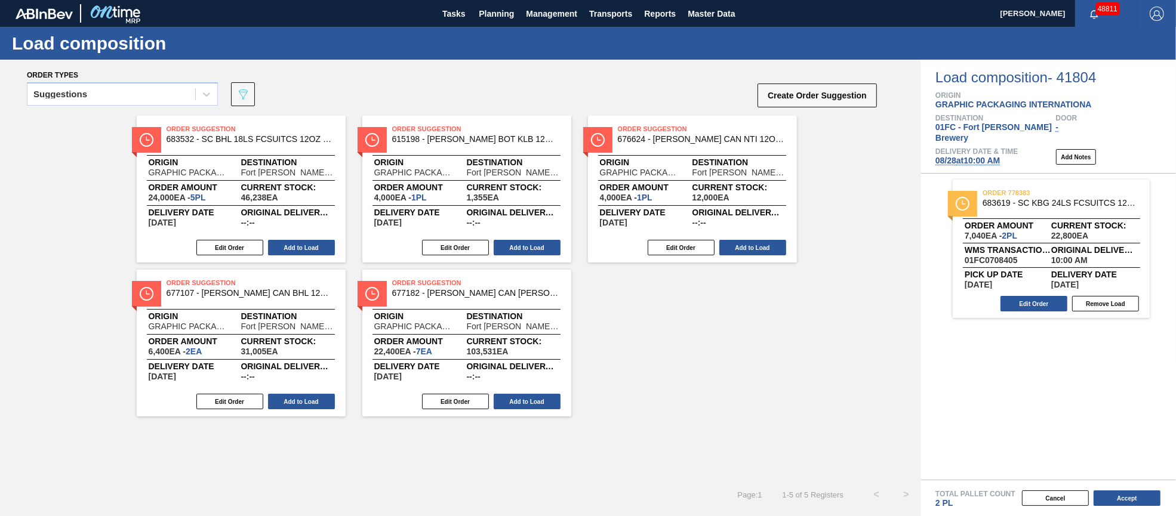
click at [1040, 339] on div "order 778383 683619 - SC KBG 24LS FCSUITCS 12OZ URL AND QR COD Order amount 7,0…" at bounding box center [1048, 327] width 255 height 306
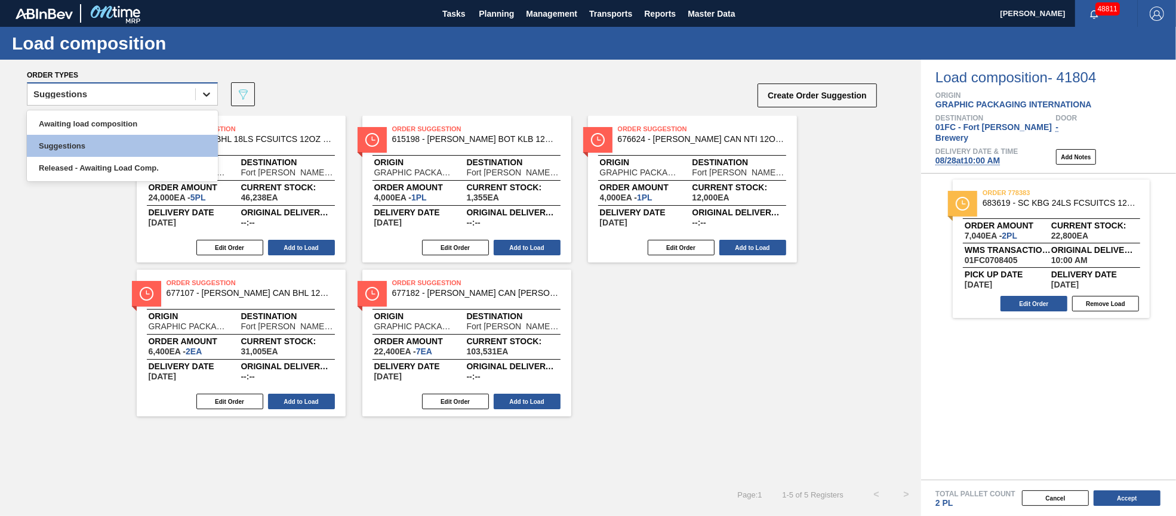
click at [210, 91] on icon at bounding box center [207, 94] width 12 height 12
click at [147, 116] on div "Awaiting load composition" at bounding box center [122, 124] width 191 height 22
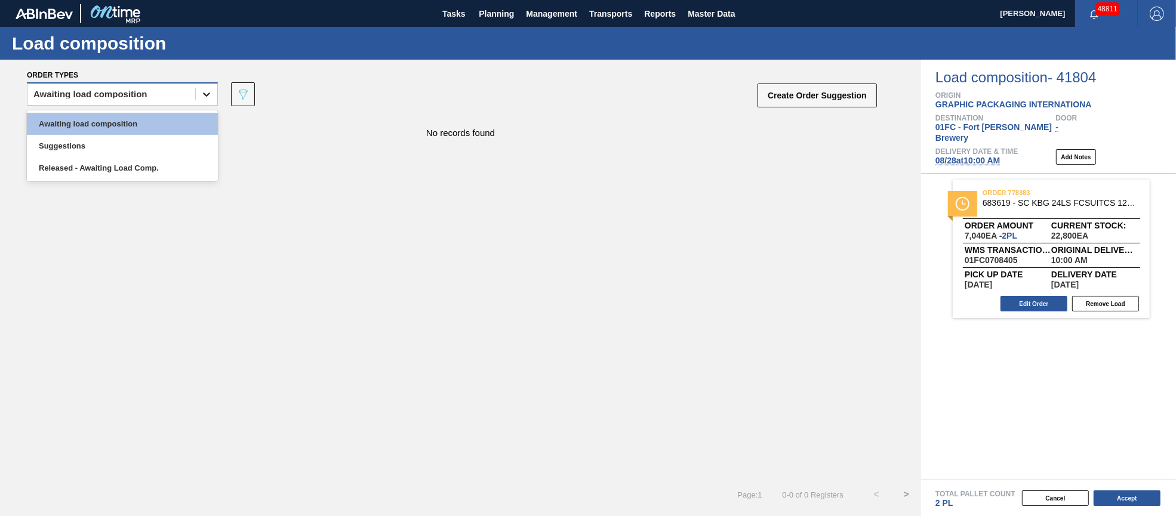
click at [205, 92] on icon at bounding box center [207, 94] width 12 height 12
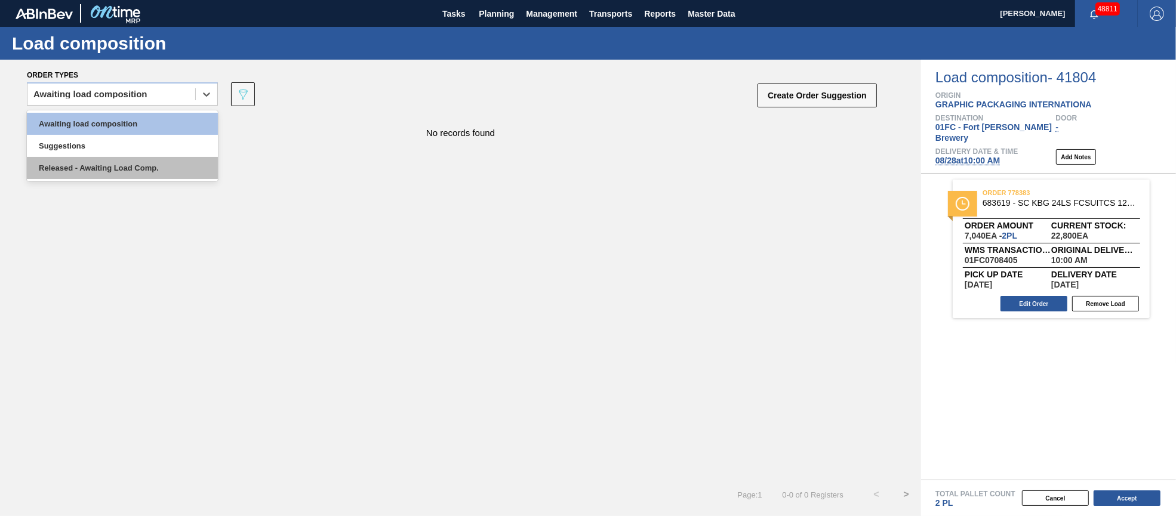
click at [163, 167] on div "Released - Awaiting Load Comp." at bounding box center [122, 168] width 191 height 22
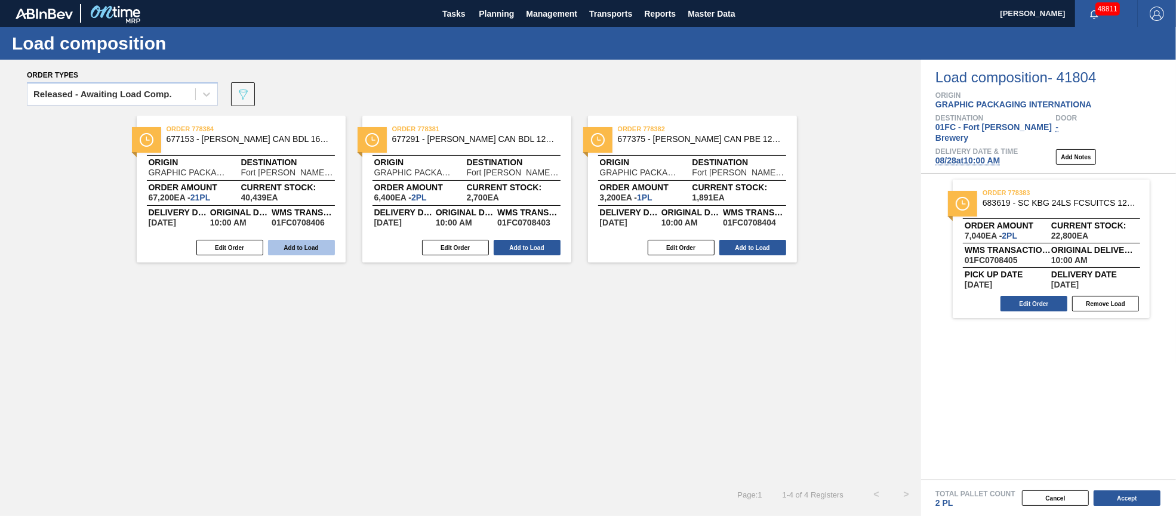
click at [299, 245] on button "Add to Load" at bounding box center [301, 248] width 67 height 16
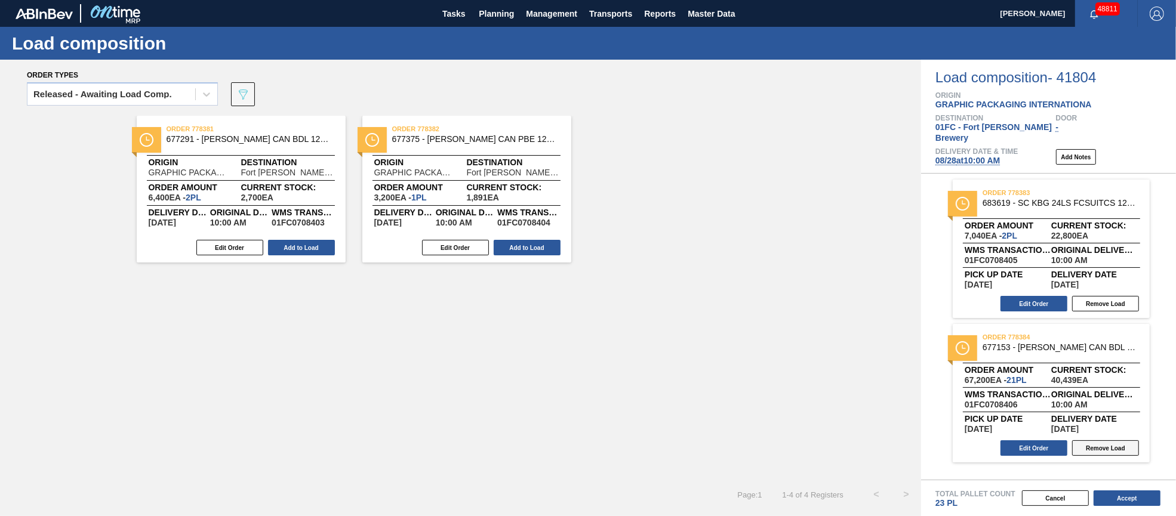
click at [1115, 442] on button "Remove Load" at bounding box center [1105, 449] width 67 height 16
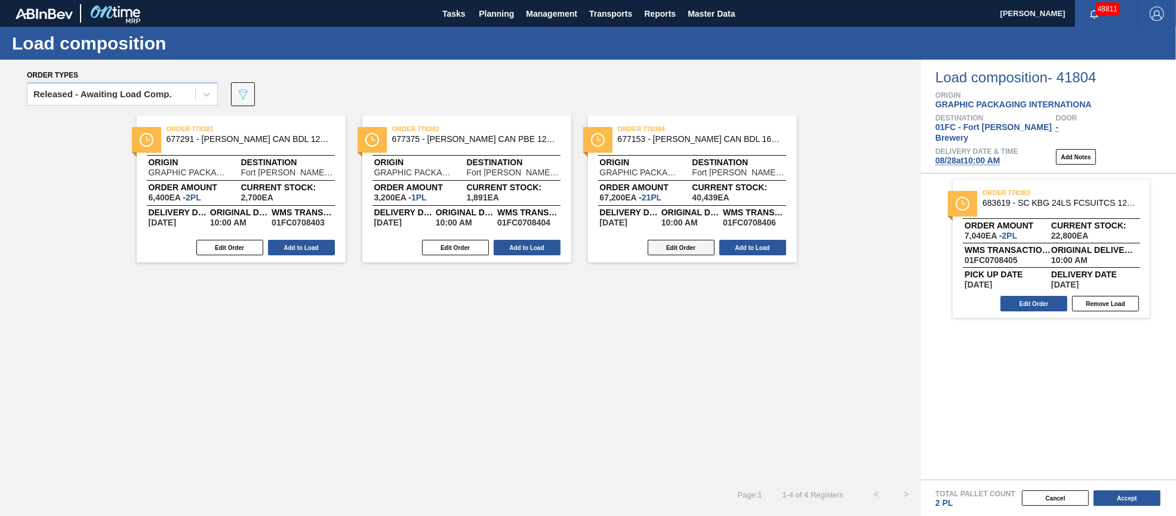
click at [695, 245] on button "Edit Order" at bounding box center [681, 248] width 67 height 16
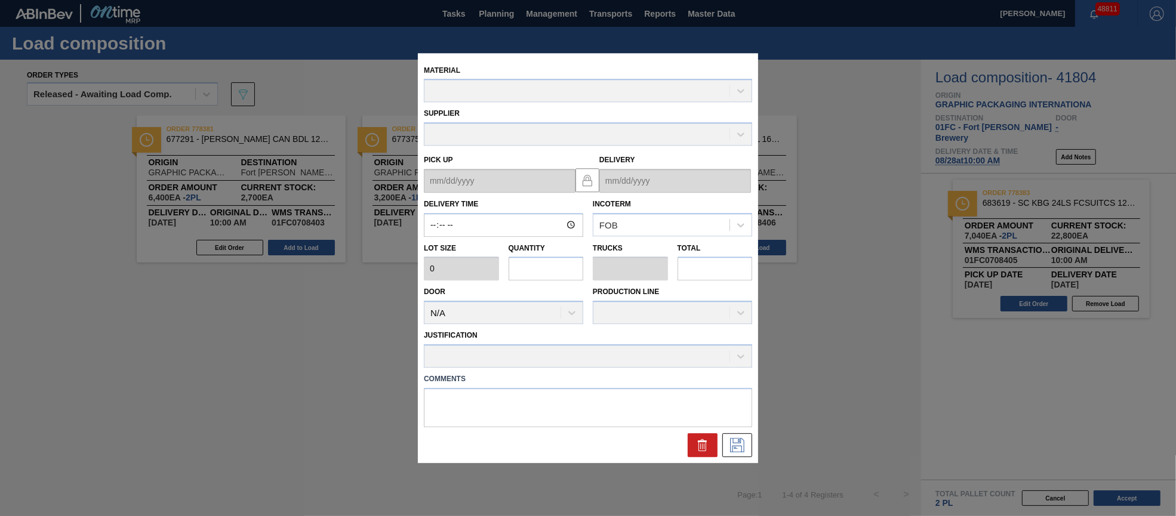
type input "10:00:00"
type input "3,200"
type input "21"
type input "0.808"
type input "67,200"
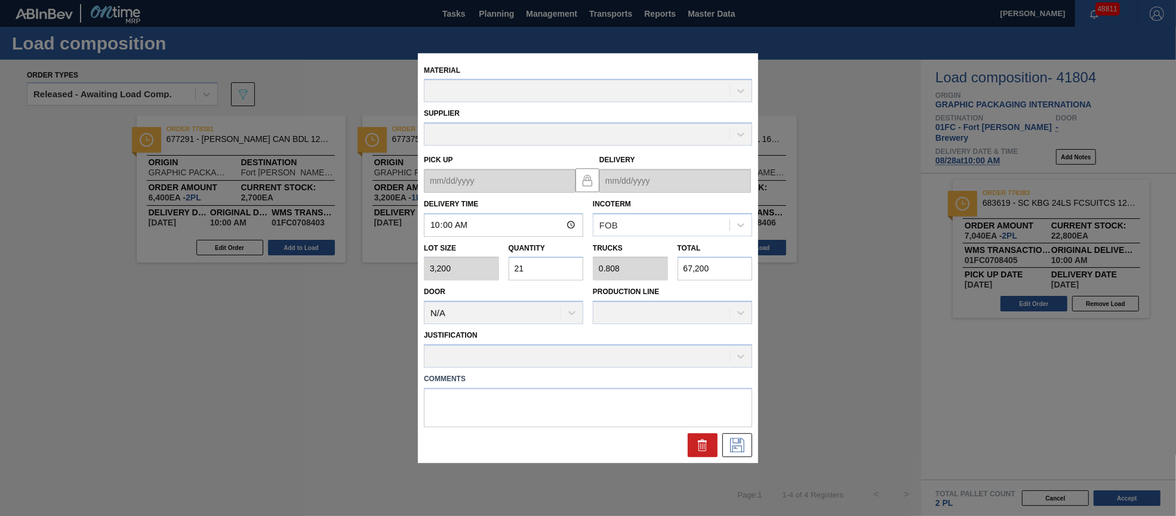
type up "[DATE]"
type input "[DATE]"
